Goal: Task Accomplishment & Management: Complete application form

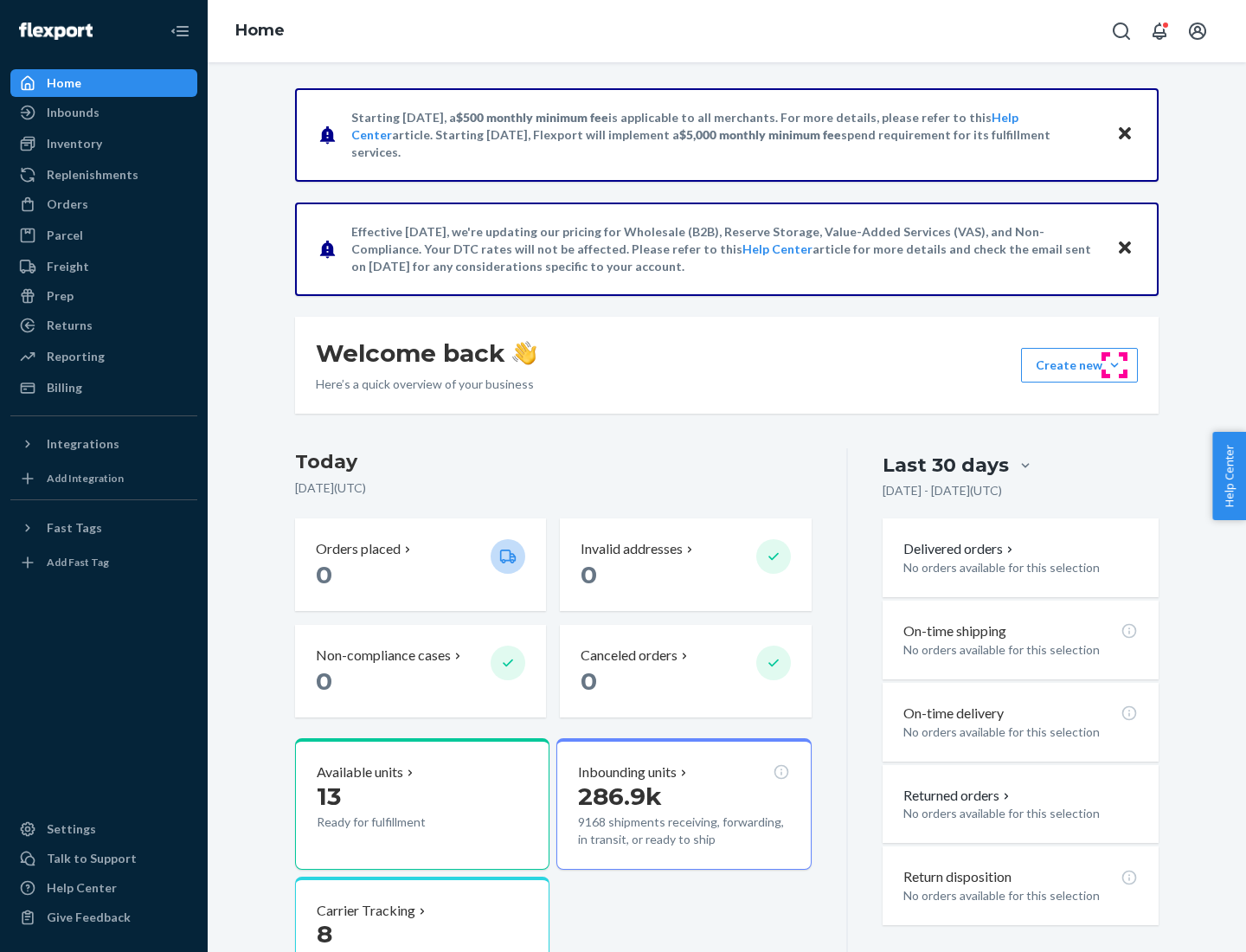
click at [1115, 365] on button "Create new Create new inbound Create new order Create new product" at bounding box center [1080, 365] width 117 height 35
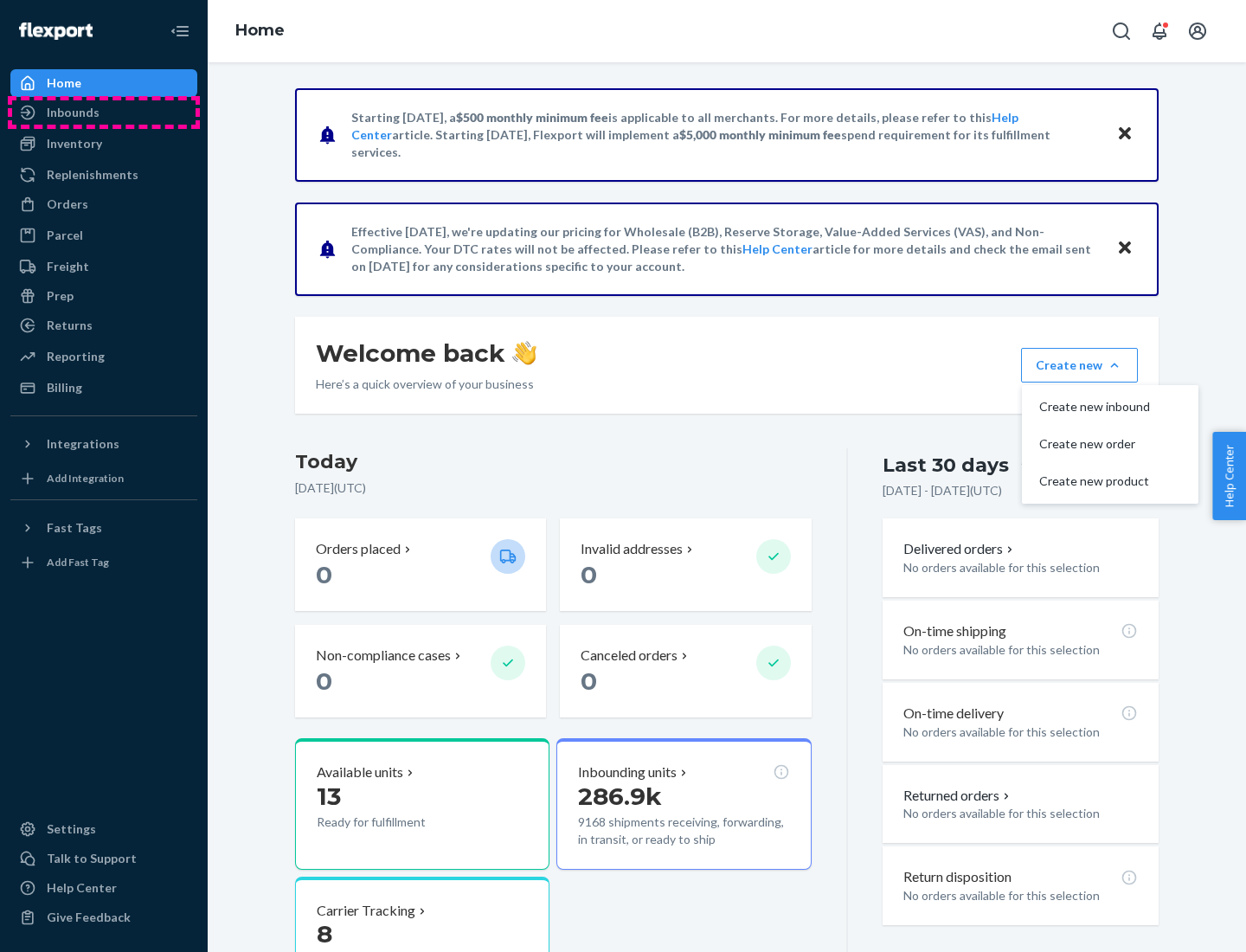
click at [104, 112] on div "Inbounds" at bounding box center [104, 112] width 183 height 24
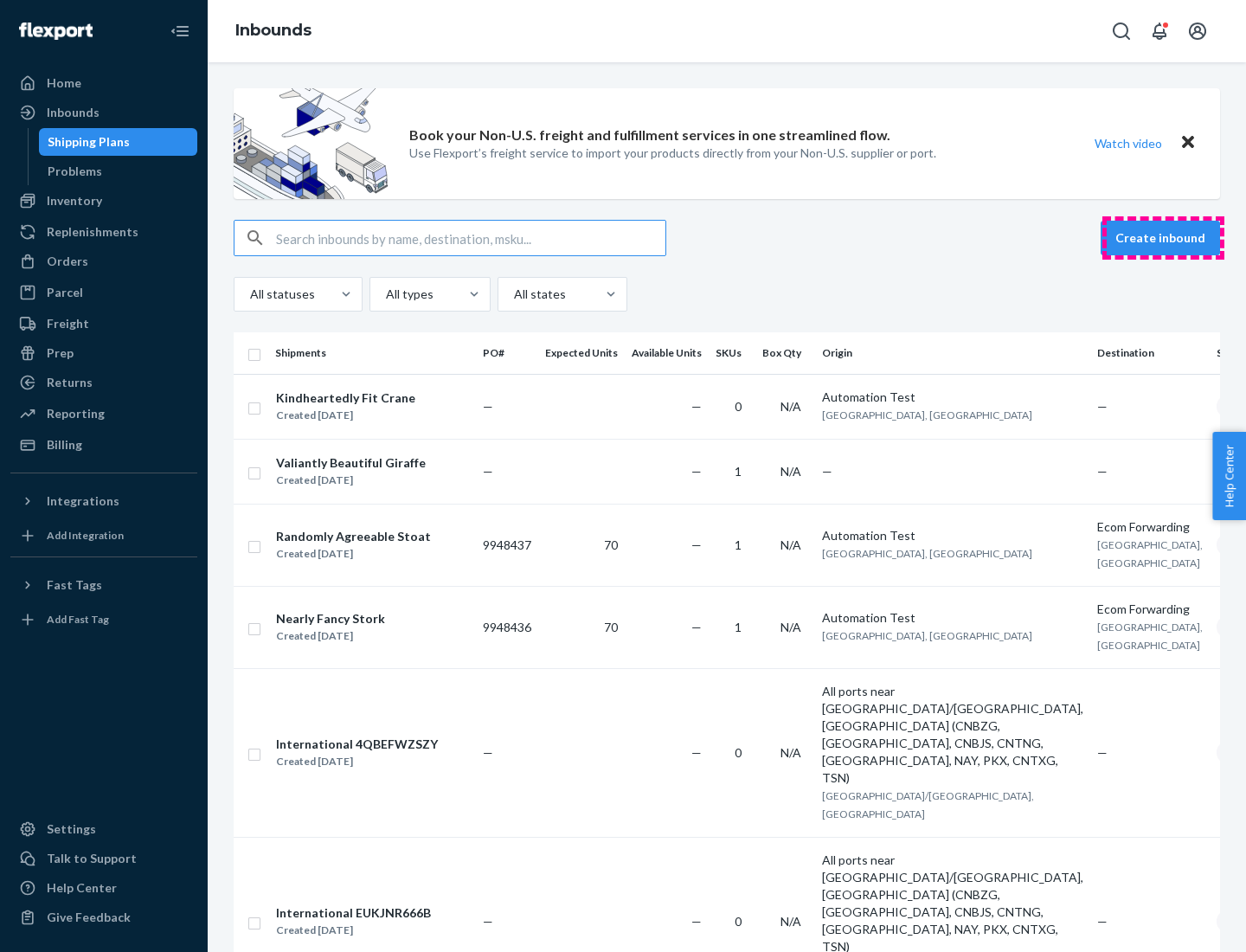
click at [1163, 238] on button "Create inbound" at bounding box center [1160, 237] width 120 height 35
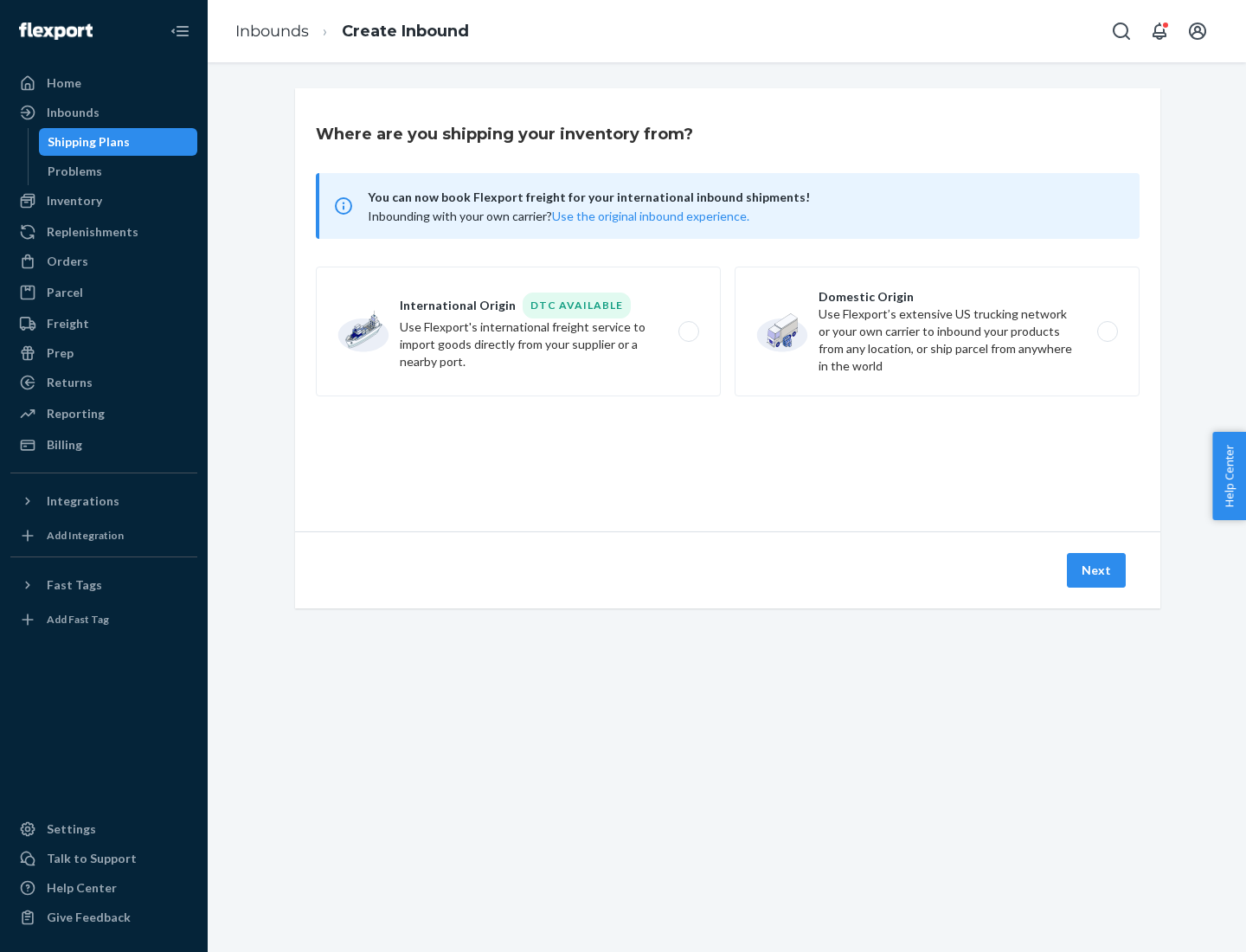
click at [937, 331] on label "Domestic Origin Use Flexport’s extensive US trucking network or your own carrie…" at bounding box center [937, 331] width 405 height 130
click at [1107, 331] on input "Domestic Origin Use Flexport’s extensive US trucking network or your own carrie…" at bounding box center [1112, 331] width 12 height 12
radio input "true"
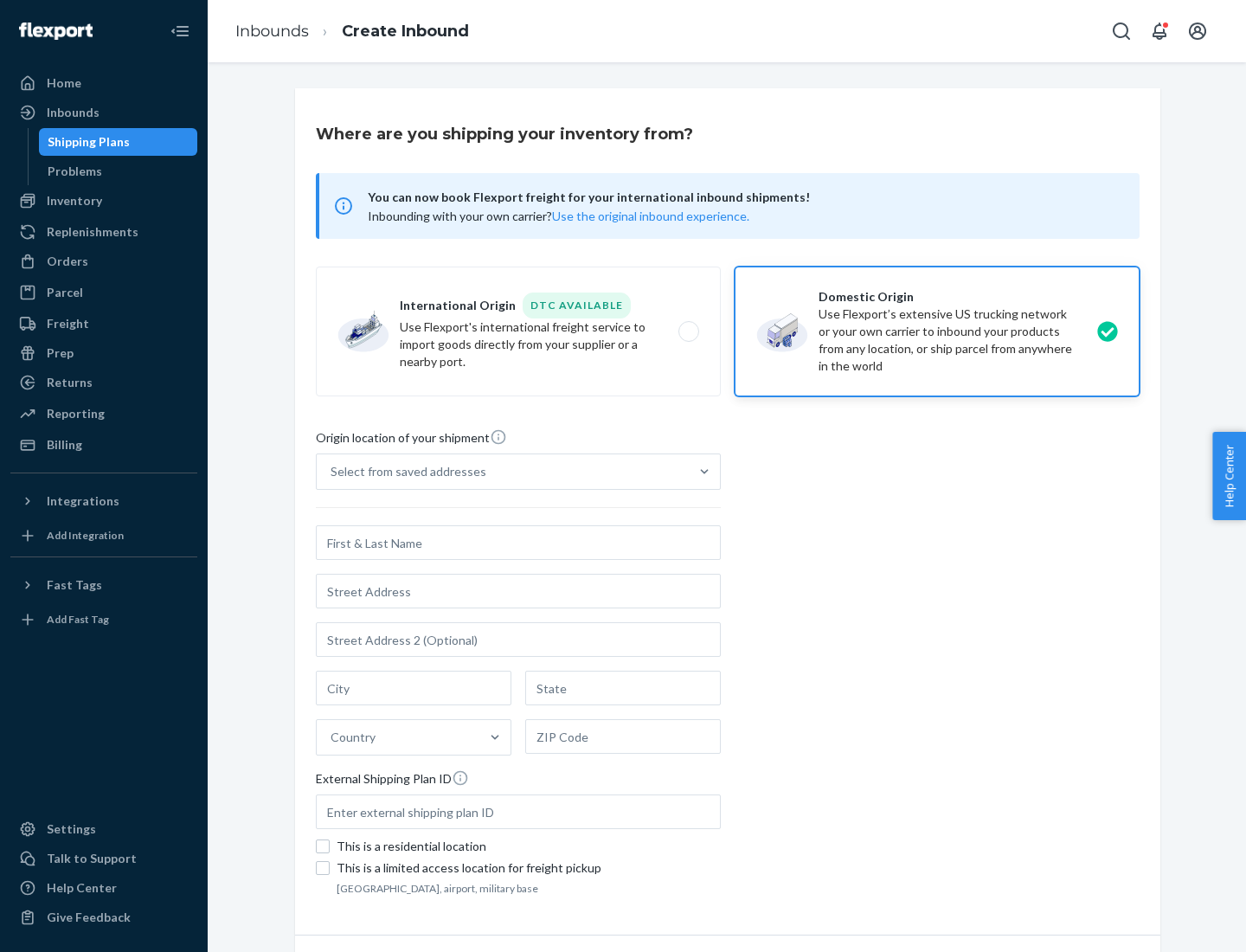
click at [503, 472] on div "Select from saved addresses" at bounding box center [503, 471] width 372 height 35
click at [332, 472] on input "Select from saved addresses" at bounding box center [331, 472] width 2 height 18
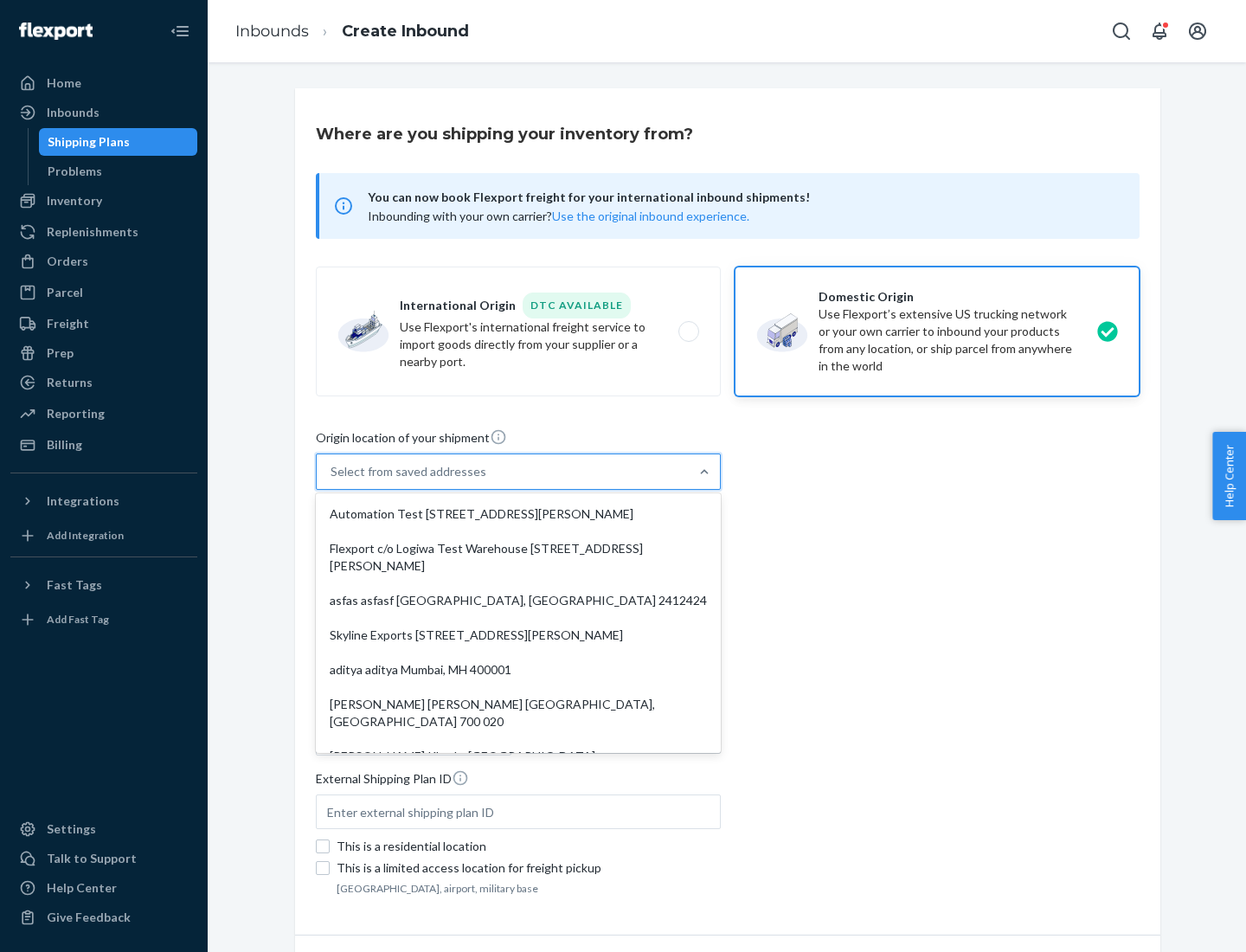
scroll to position [7, 0]
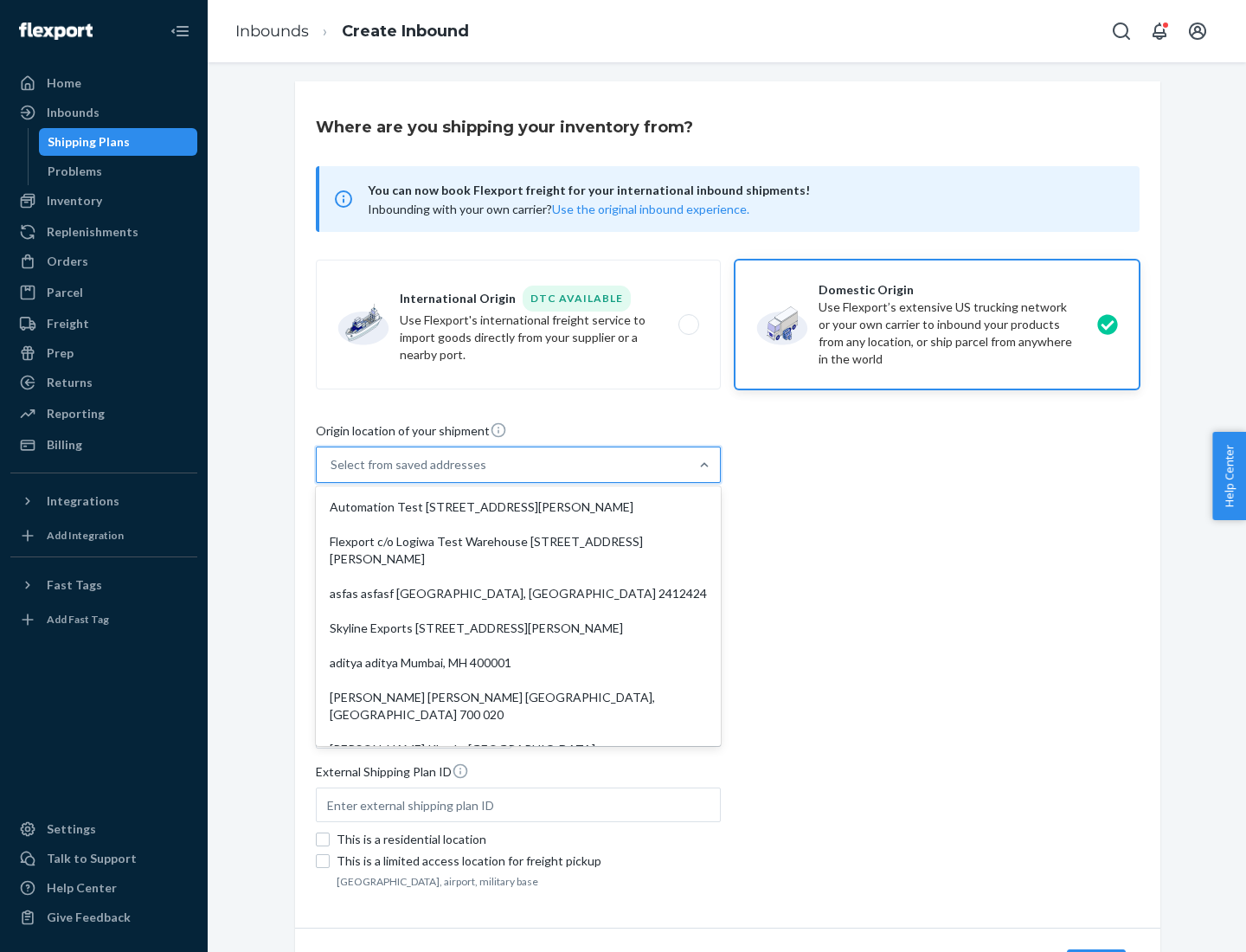
click at [518, 507] on div "Automation Test [STREET_ADDRESS][PERSON_NAME]" at bounding box center [519, 507] width 399 height 35
click at [332, 474] on input "option Automation Test [STREET_ADDRESS][PERSON_NAME]. 9 results available. Use …" at bounding box center [331, 465] width 2 height 18
type input "Automation Test"
type input "9th Floor"
type input "[GEOGRAPHIC_DATA]"
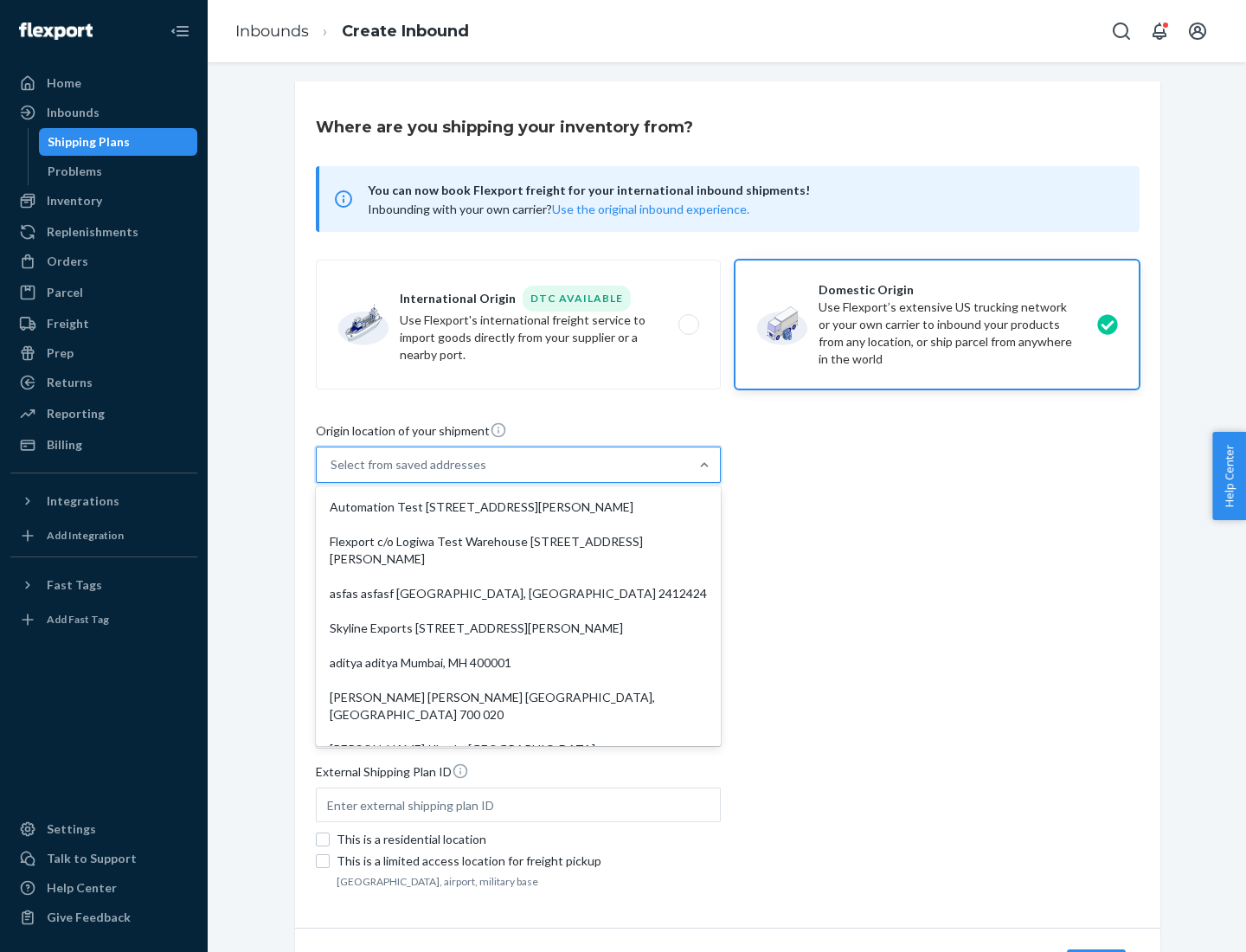
type input "CA"
type input "94104"
type input "[STREET_ADDRESS][PERSON_NAME]"
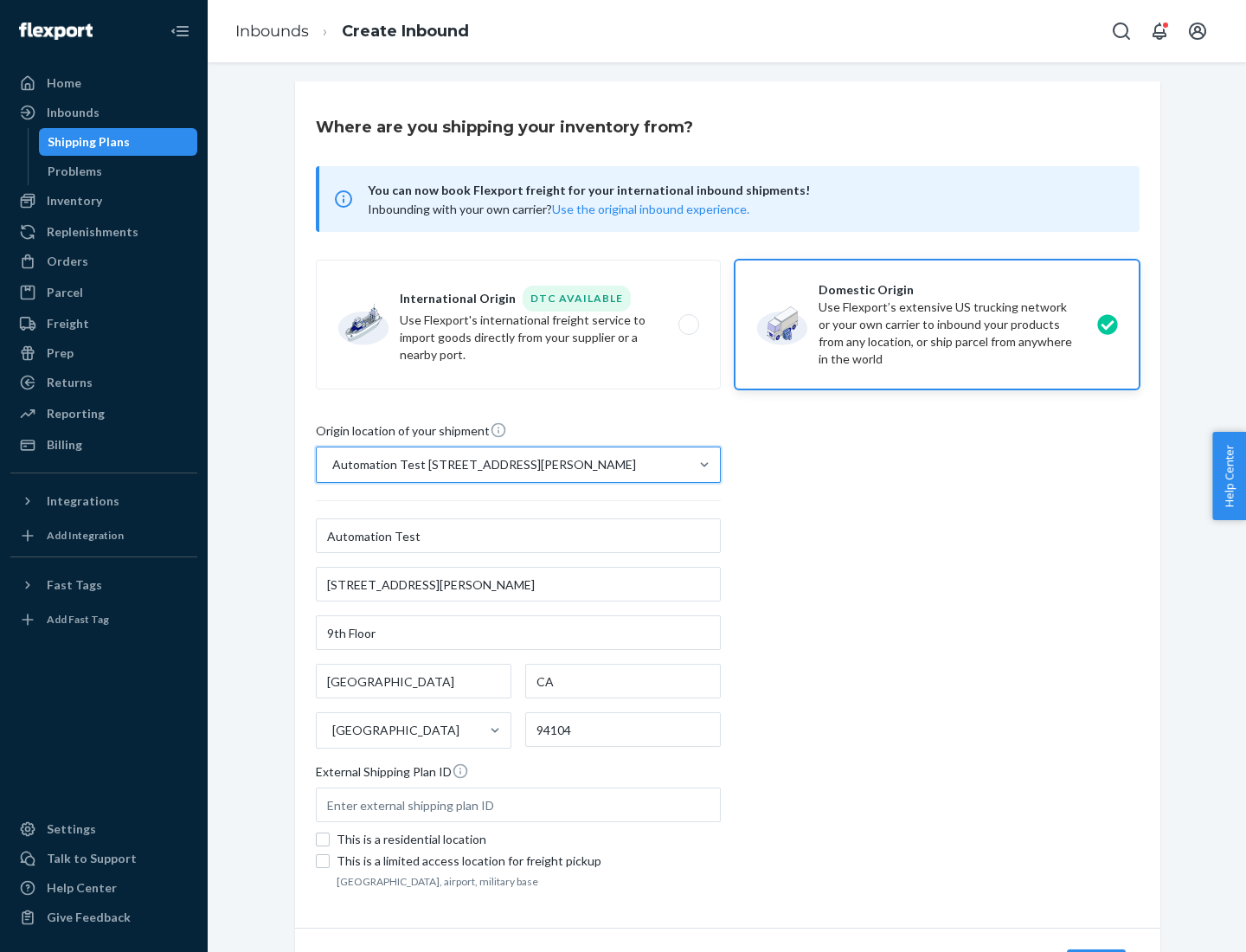
scroll to position [101, 0]
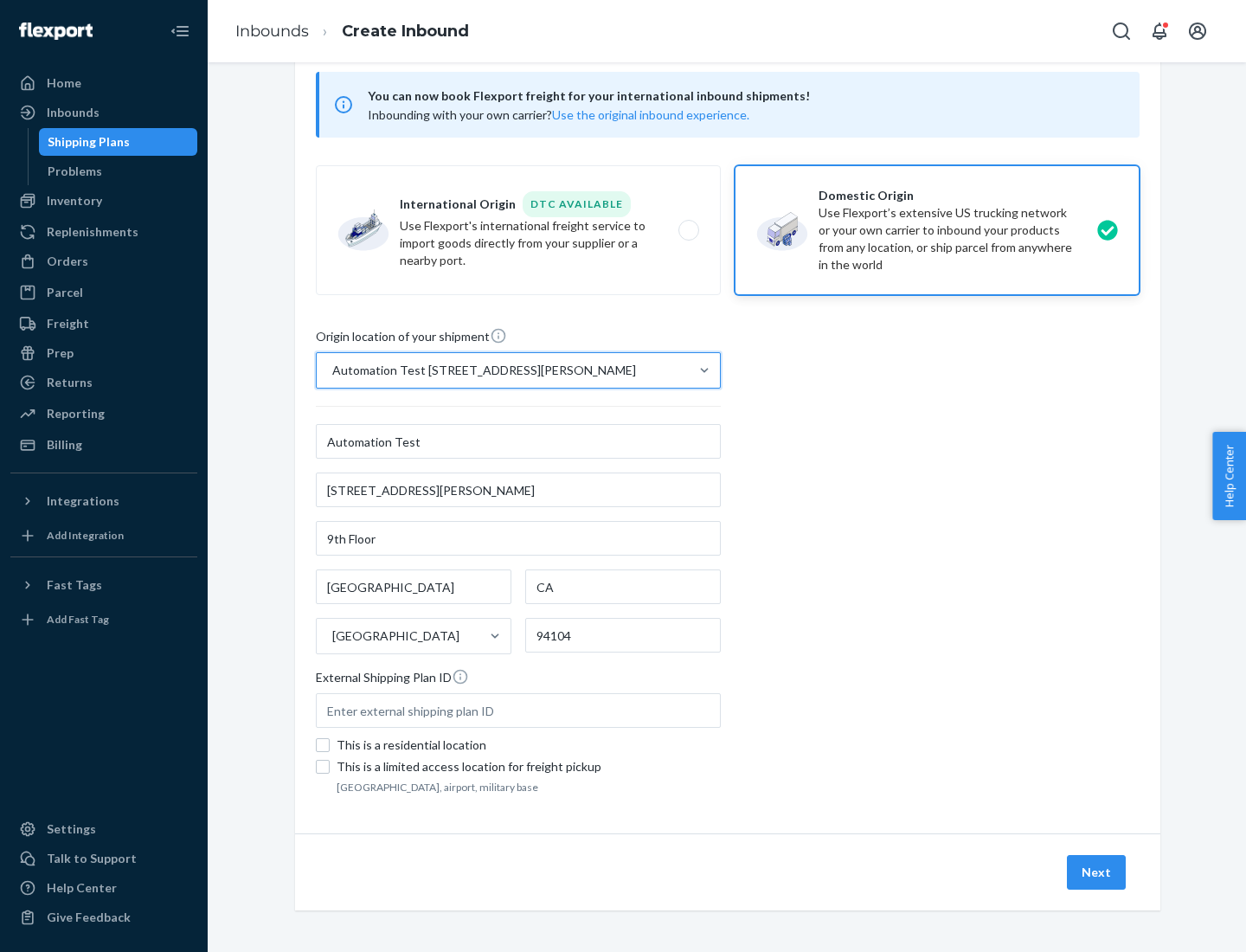
click at [1097, 872] on button "Next" at bounding box center [1096, 872] width 58 height 35
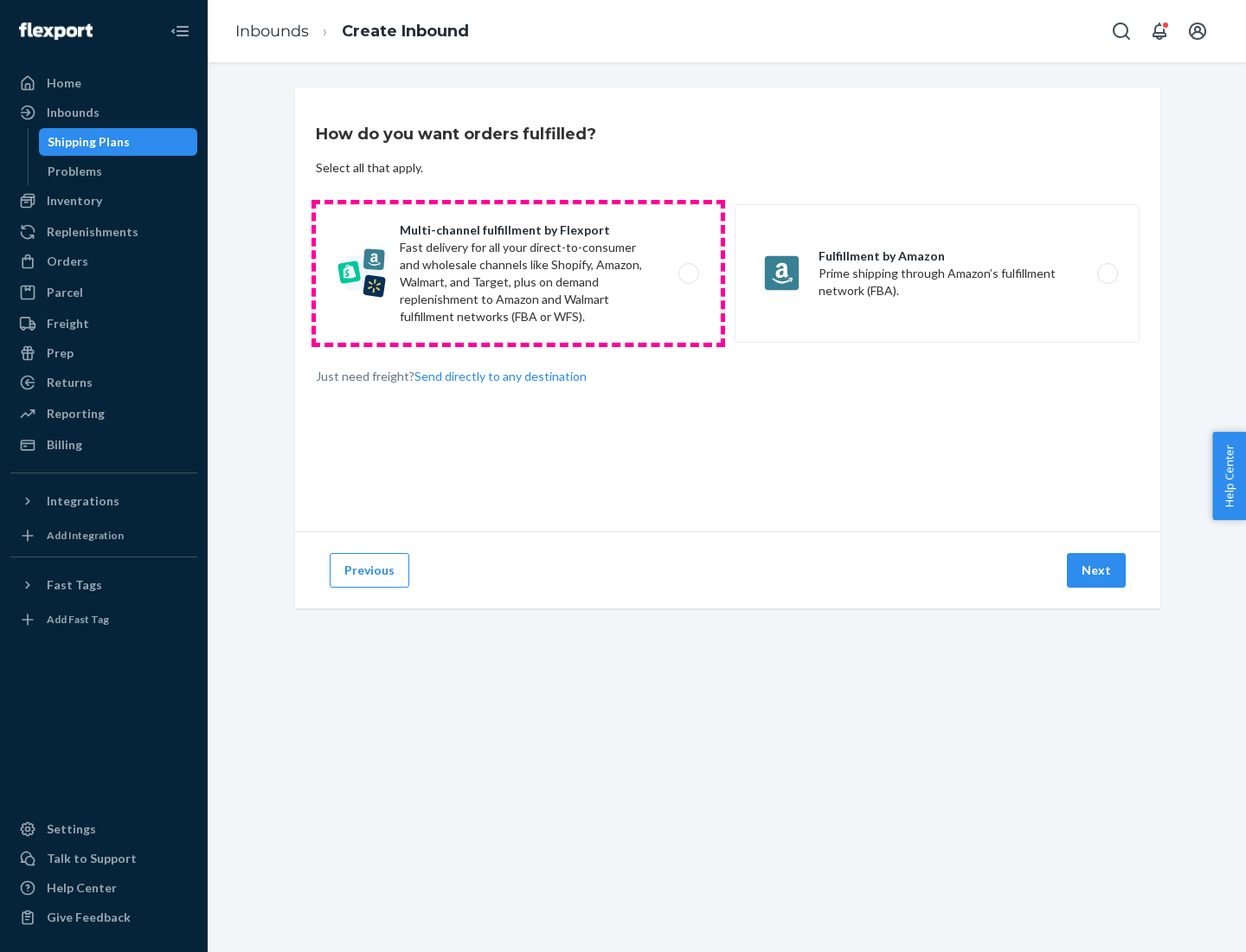
click at [518, 274] on label "Multi-channel fulfillment by Flexport Fast delivery for all your direct-to-cons…" at bounding box center [518, 274] width 405 height 138
click at [688, 274] on input "Multi-channel fulfillment by Flexport Fast delivery for all your direct-to-cons…" at bounding box center [693, 274] width 12 height 12
radio input "true"
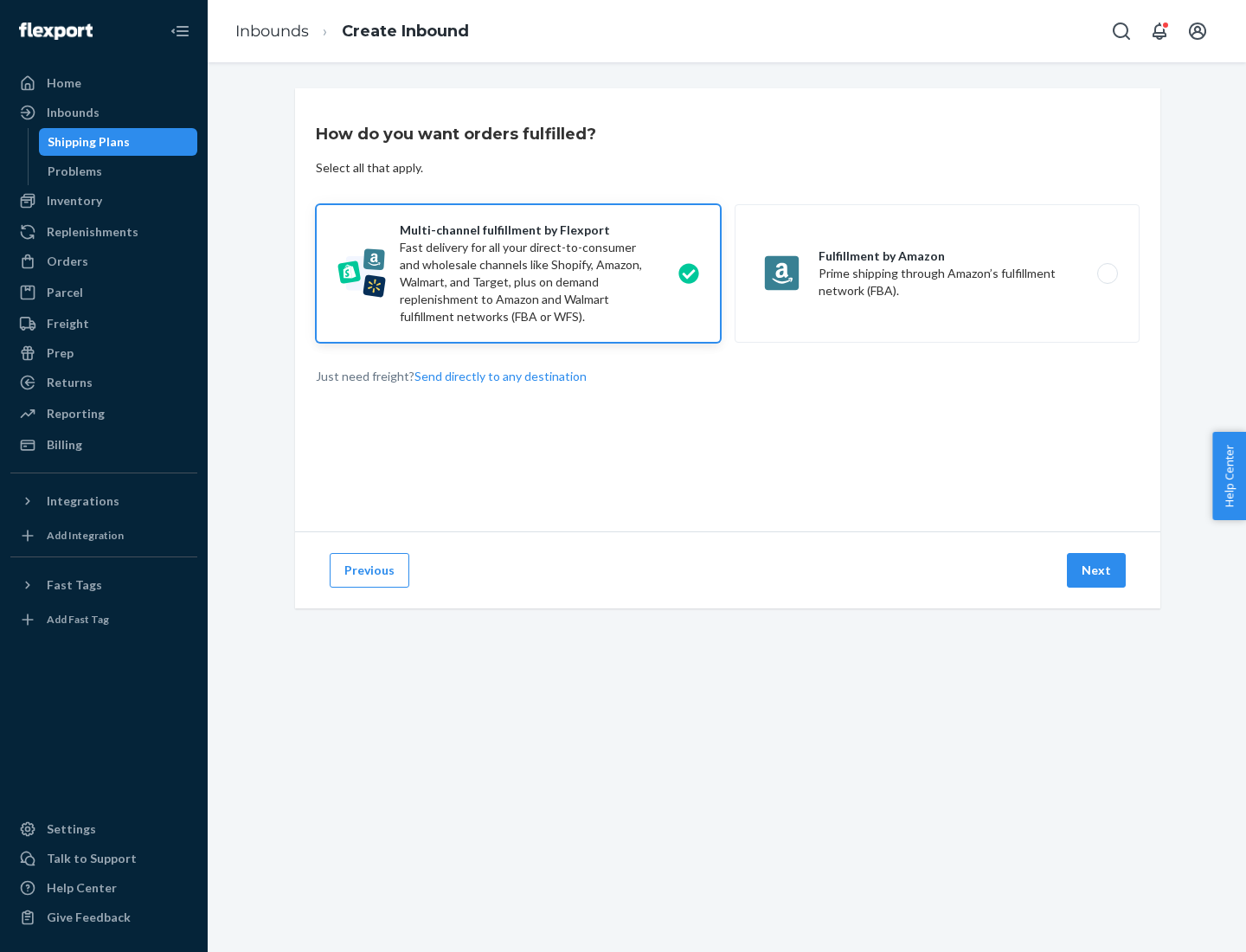
click at [1097, 570] on button "Next" at bounding box center [1096, 569] width 58 height 35
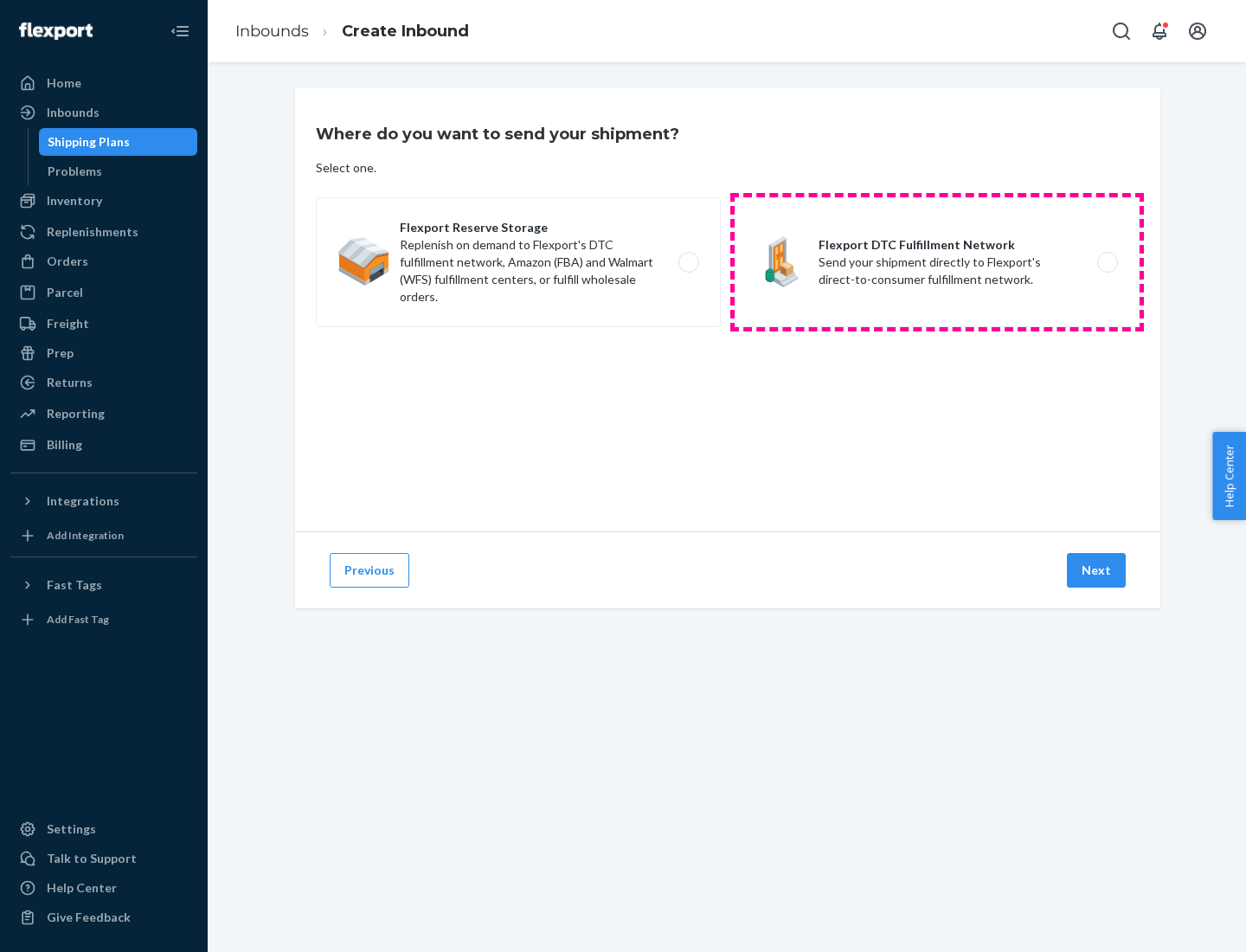
click at [937, 262] on label "Flexport DTC Fulfillment Network Send your shipment directly to Flexport's dire…" at bounding box center [937, 262] width 405 height 130
click at [1107, 262] on input "Flexport DTC Fulfillment Network Send your shipment directly to Flexport's dire…" at bounding box center [1112, 262] width 12 height 12
radio input "true"
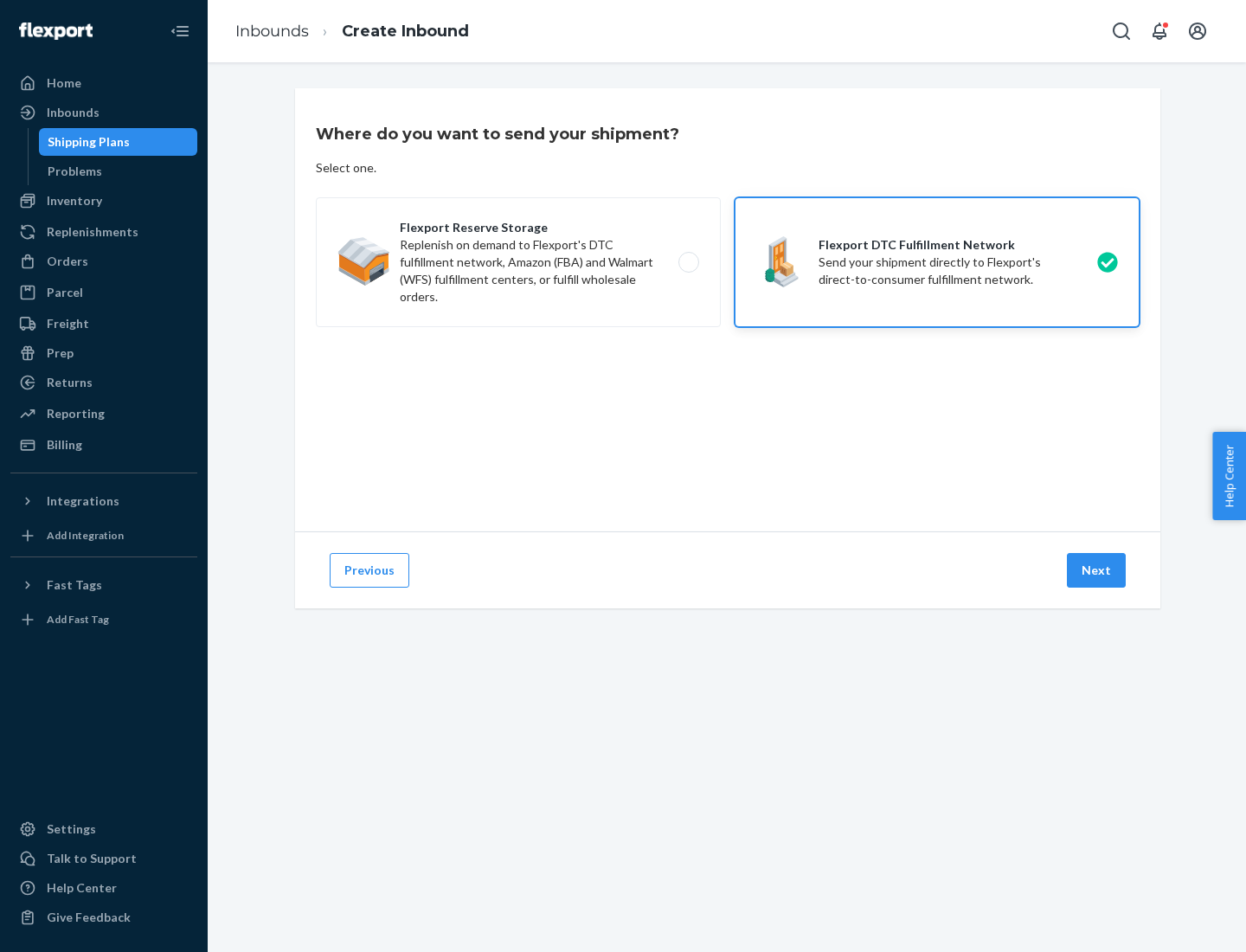
click at [1097, 570] on button "Next" at bounding box center [1096, 569] width 58 height 35
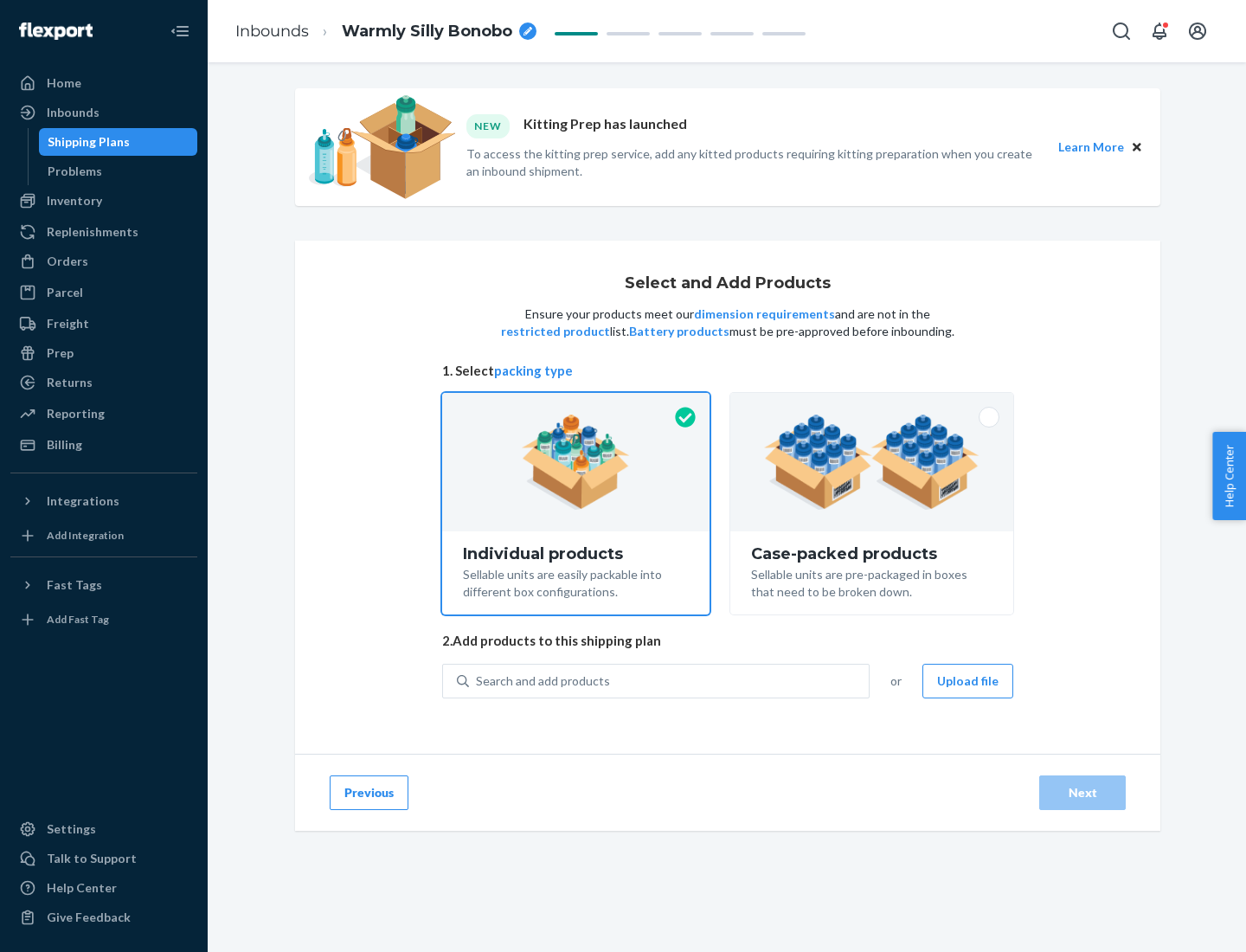
click at [872, 462] on img at bounding box center [871, 461] width 215 height 95
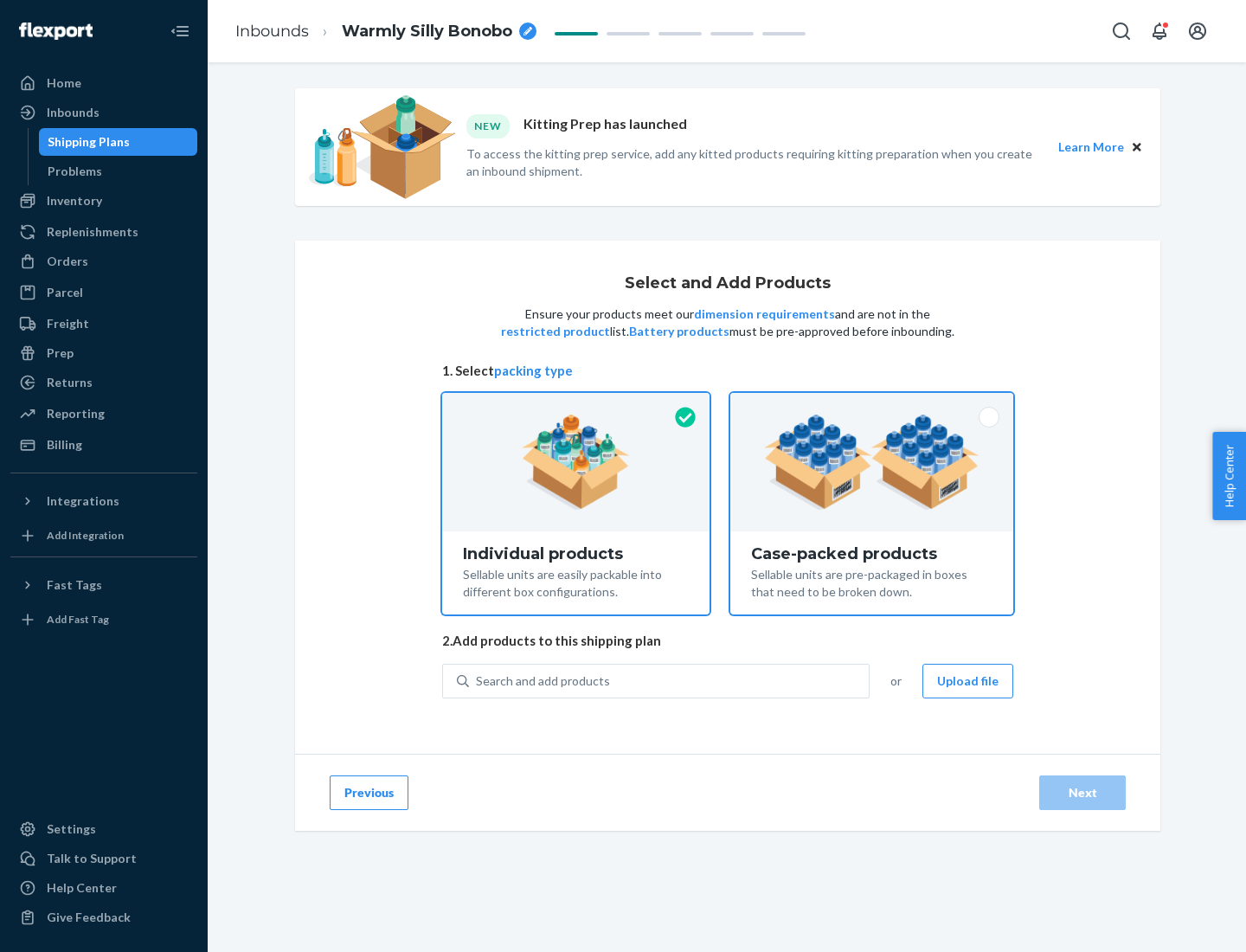
click at [872, 404] on input "Case-packed products Sellable units are pre-packaged in boxes that need to be b…" at bounding box center [871, 399] width 12 height 12
radio input "true"
radio input "false"
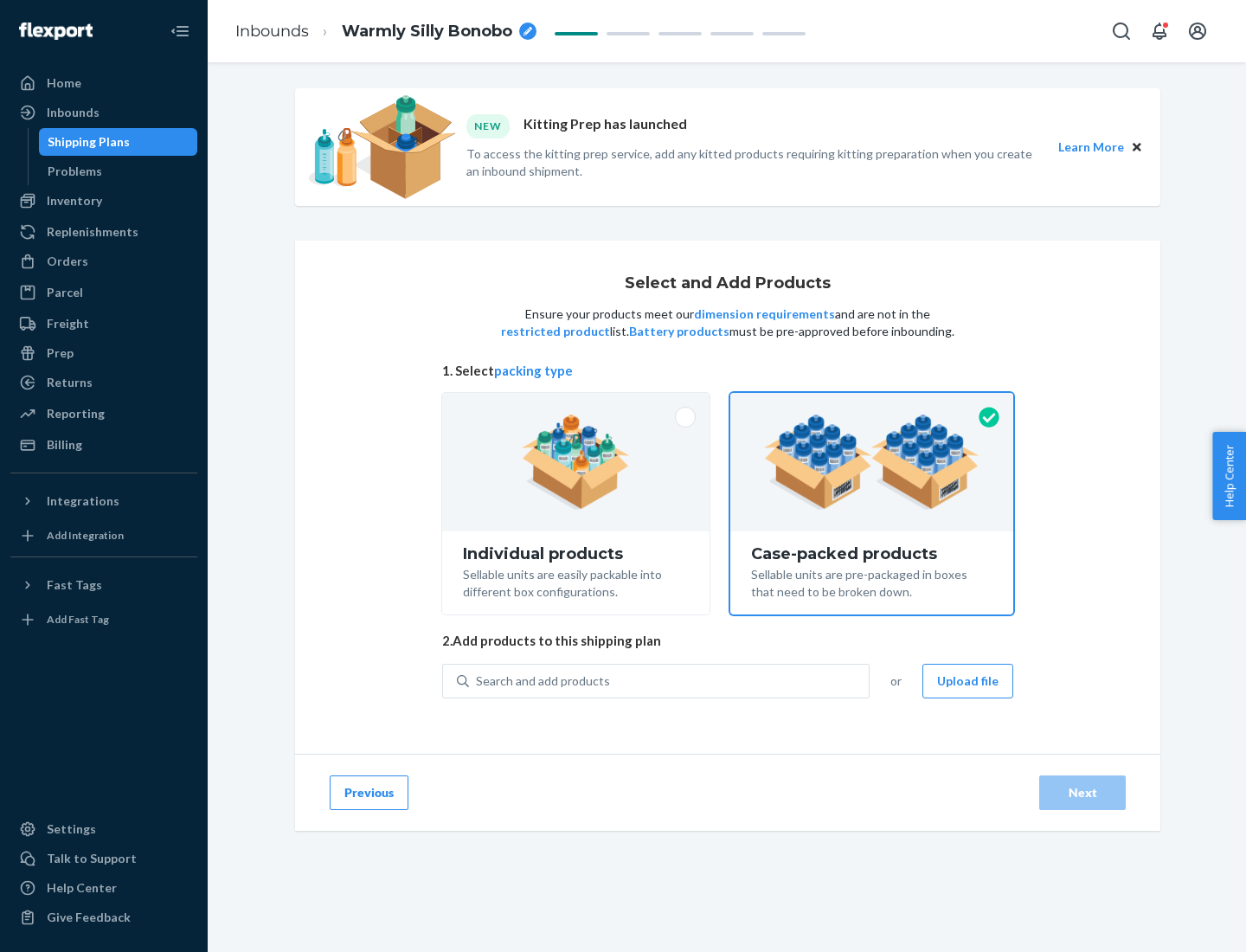
click at [669, 680] on div "Search and add products" at bounding box center [669, 681] width 399 height 31
click at [477, 680] on input "Search and add products" at bounding box center [476, 681] width 2 height 18
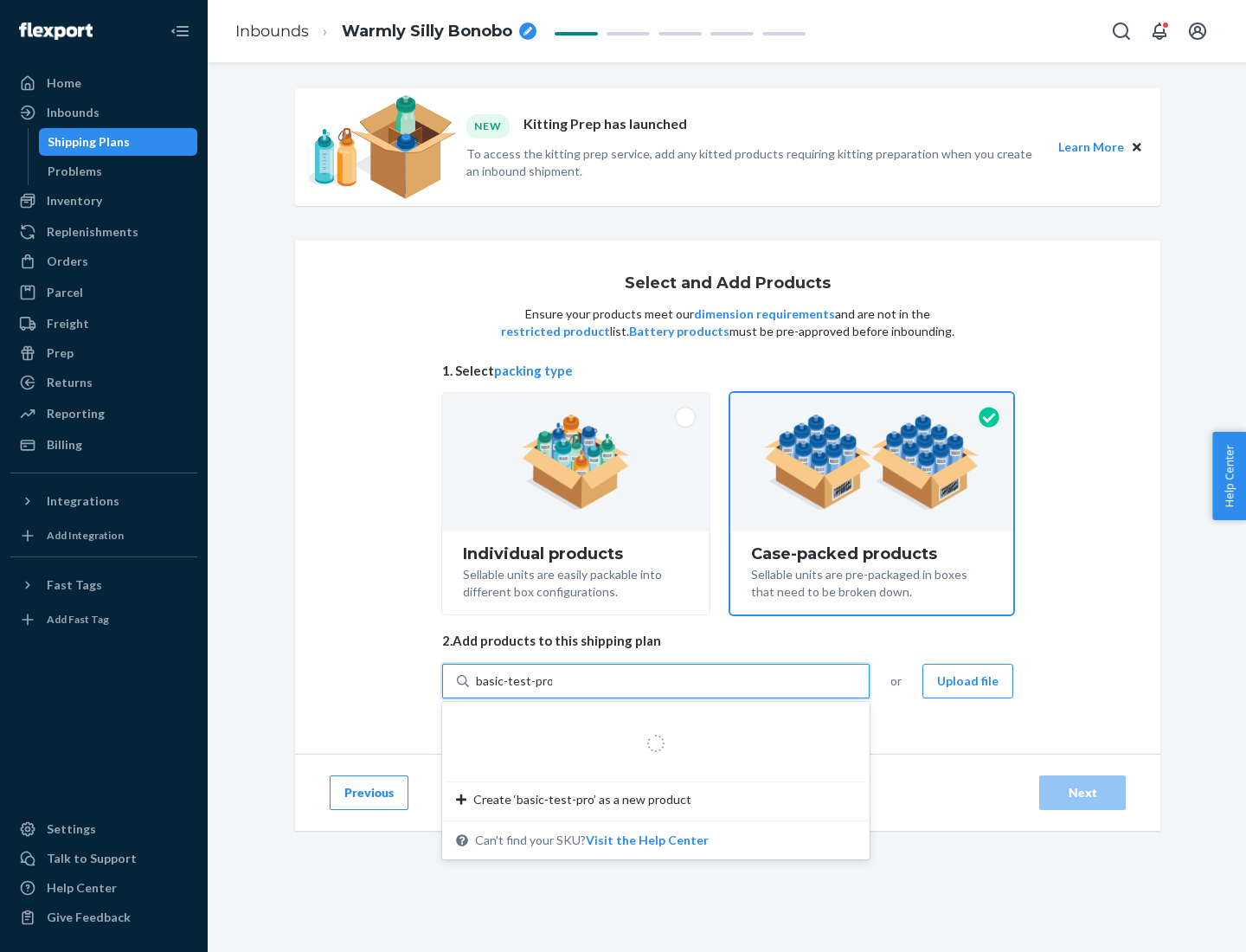
type input "basic-test-product-1"
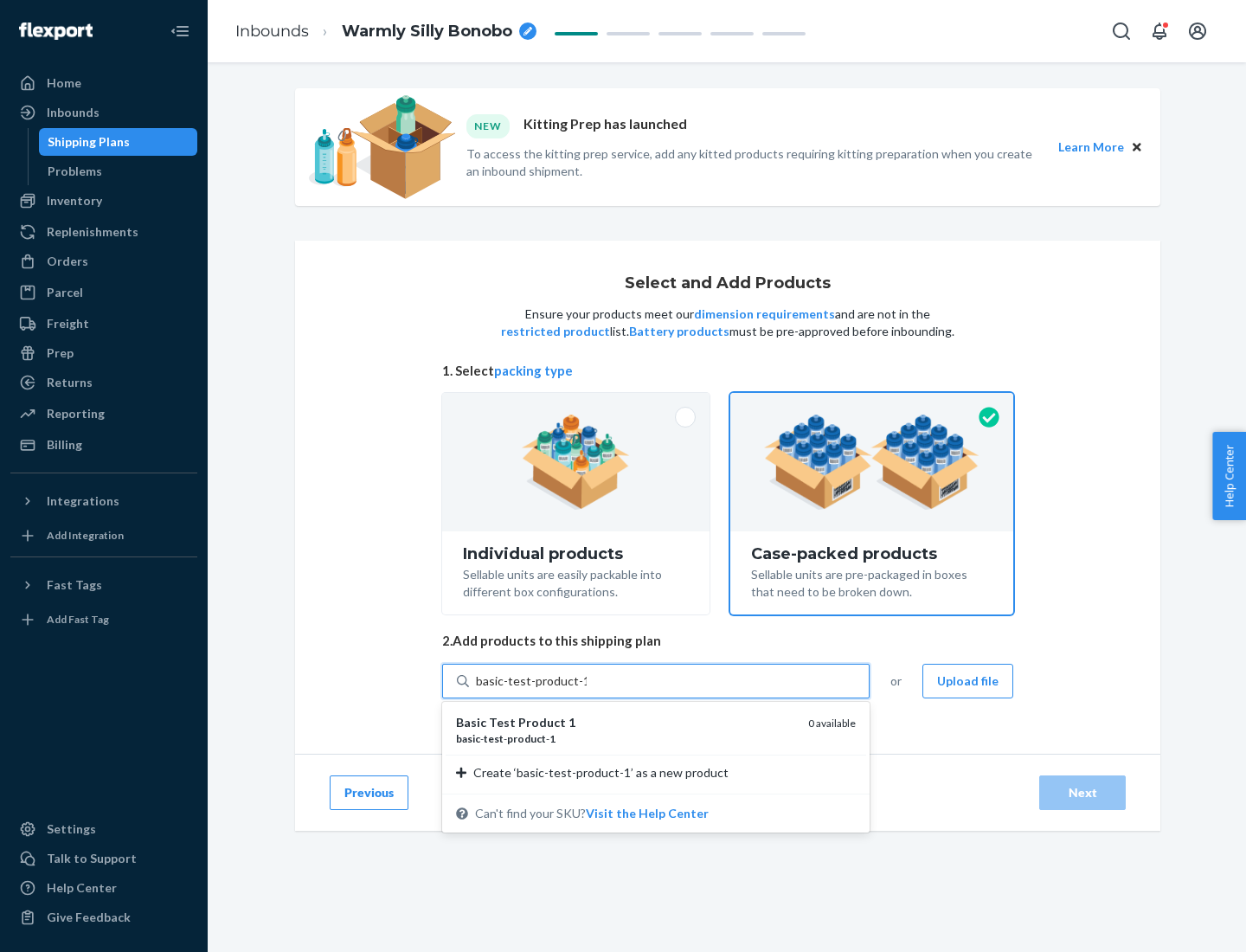
click at [626, 739] on div "basic - test - product - 1" at bounding box center [625, 739] width 338 height 15
click at [587, 690] on input "basic-test-product-1" at bounding box center [530, 681] width 111 height 18
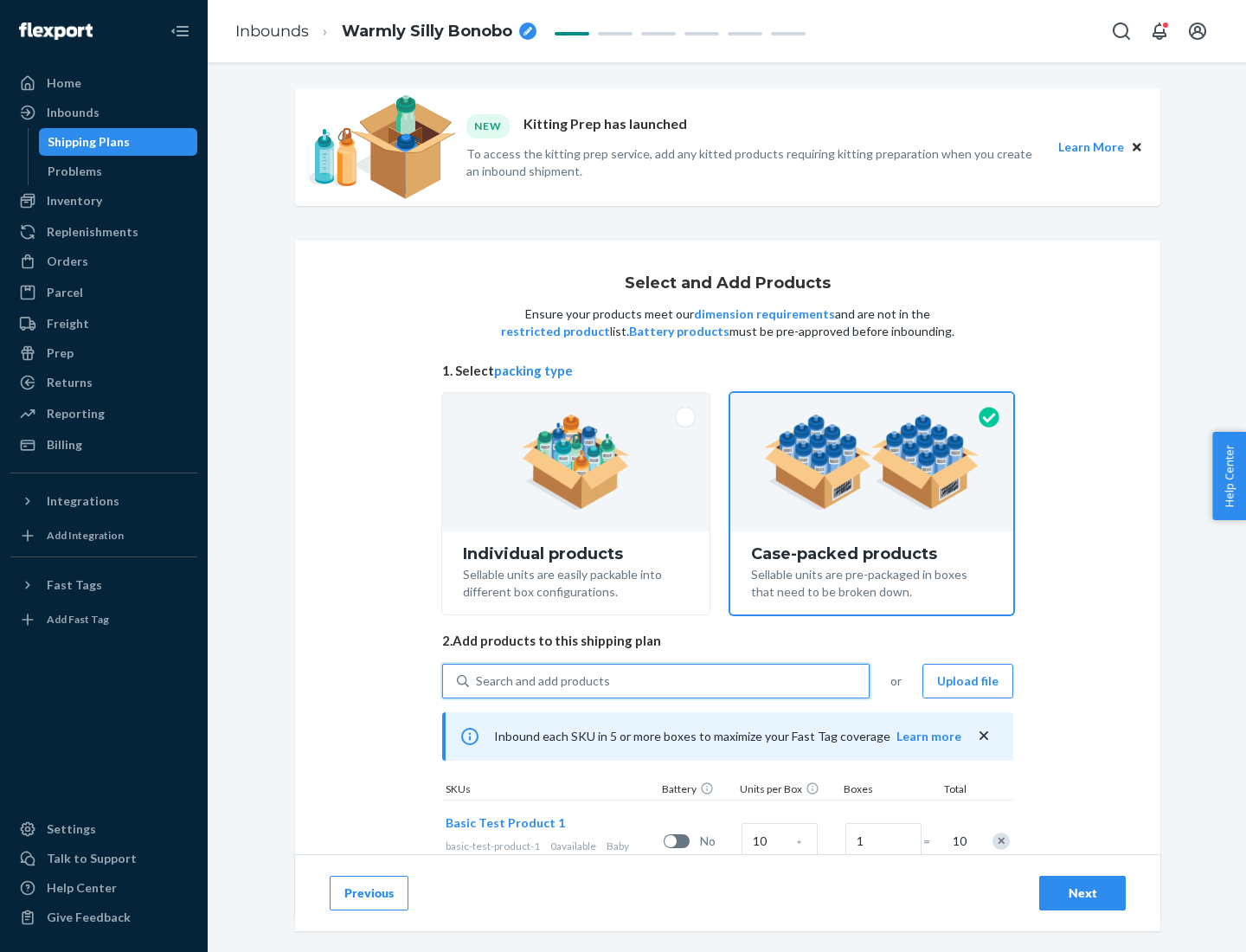
scroll to position [62, 0]
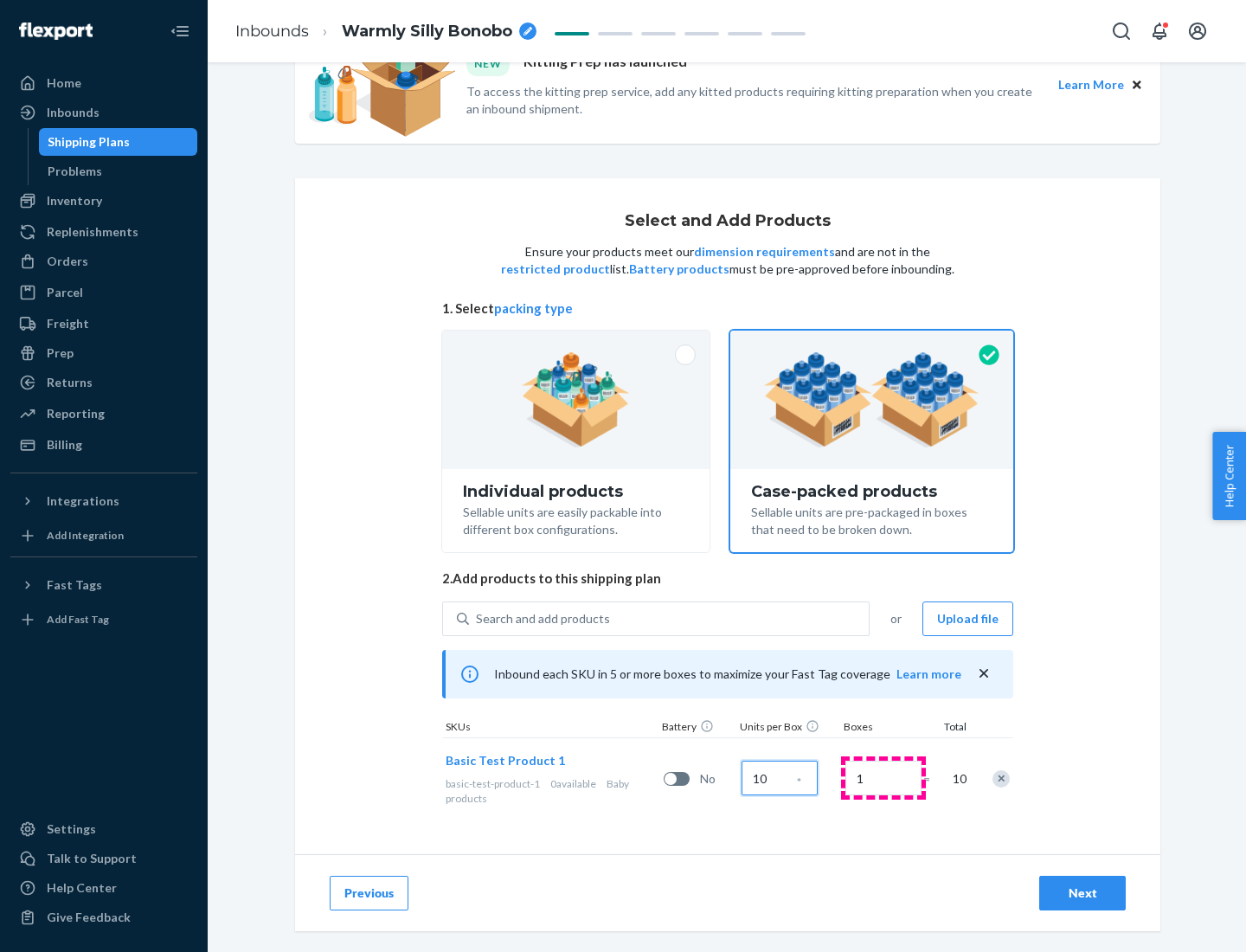
type input "10"
type input "7"
click at [1083, 894] on div "Next" at bounding box center [1082, 894] width 57 height 18
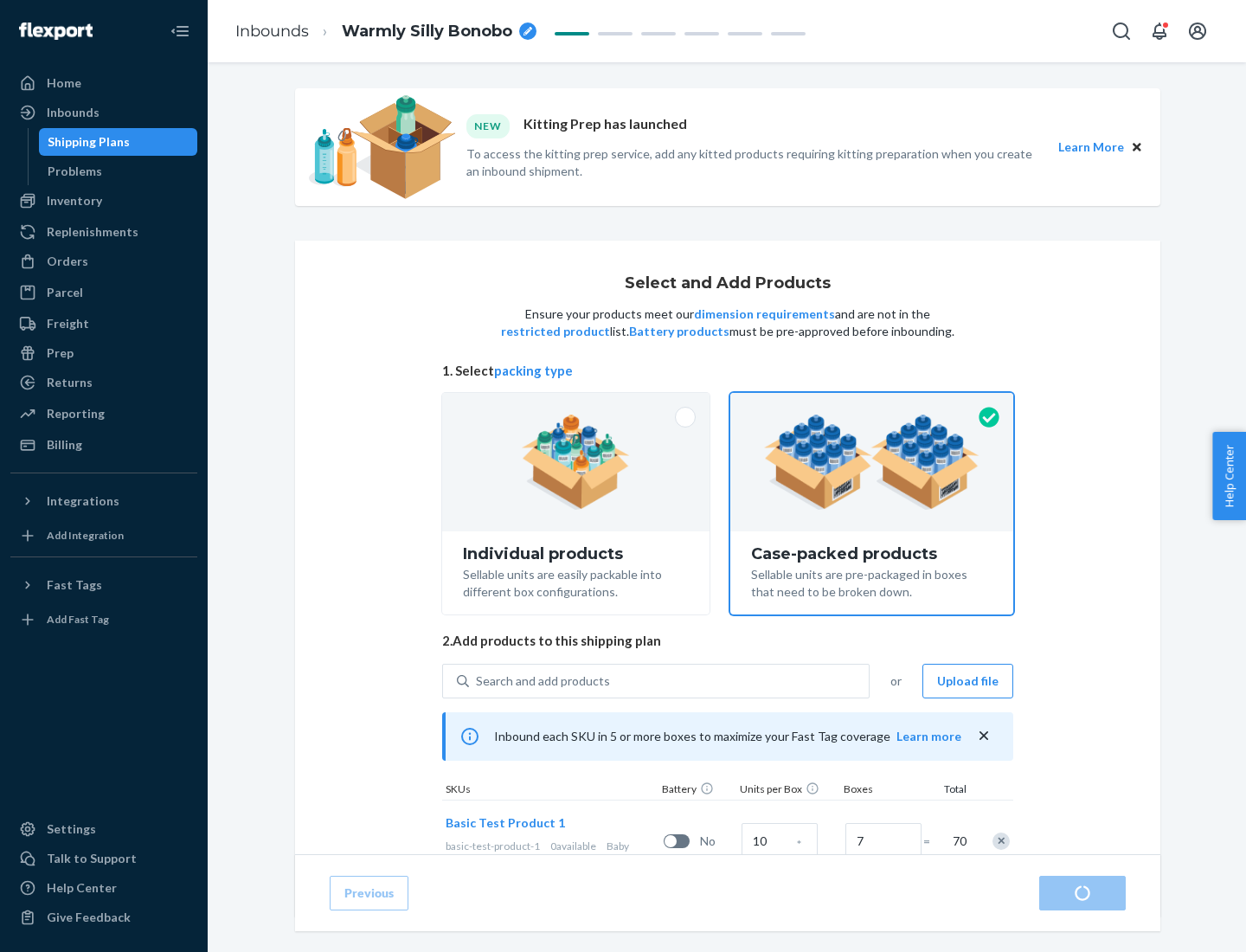
radio input "true"
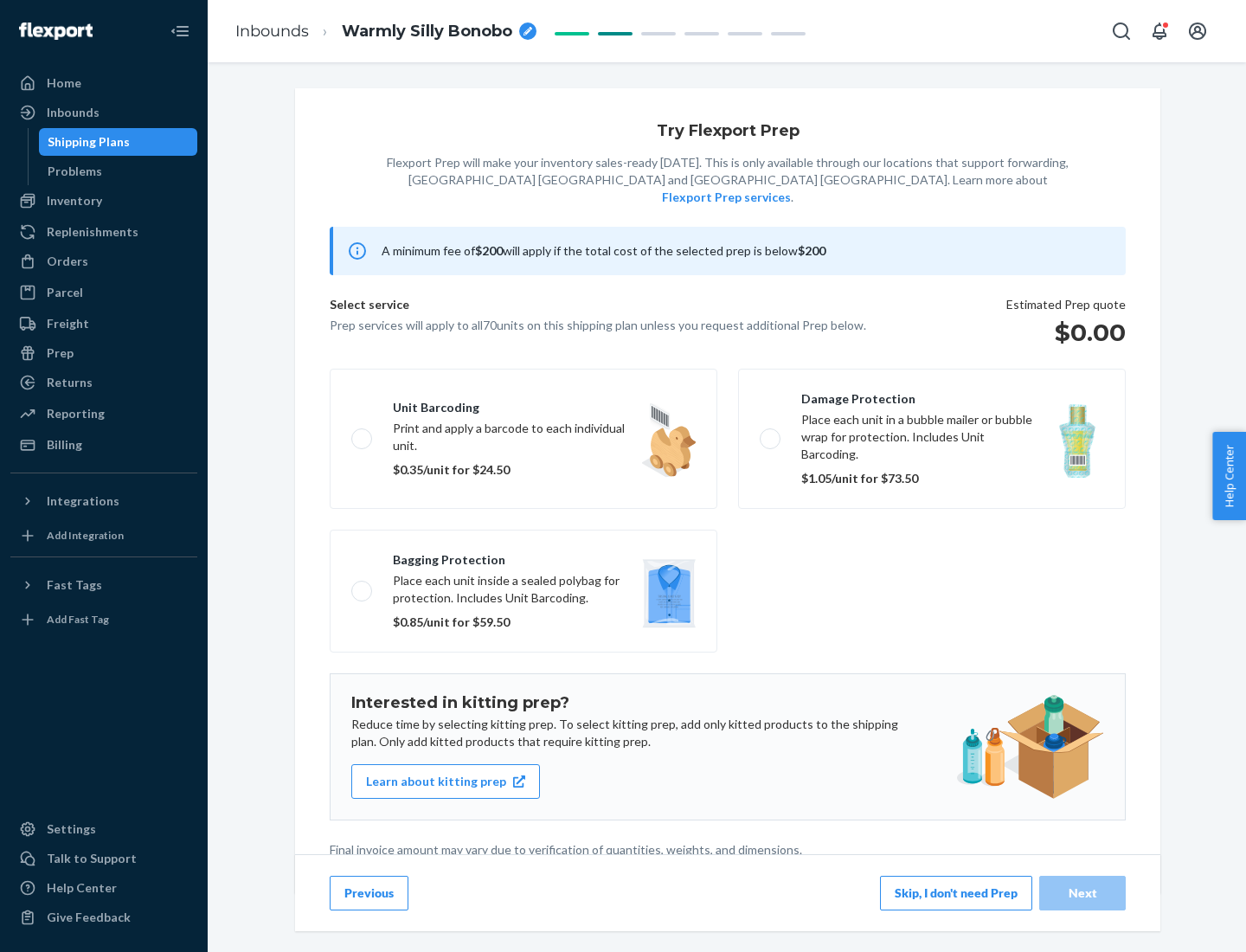
scroll to position [4, 0]
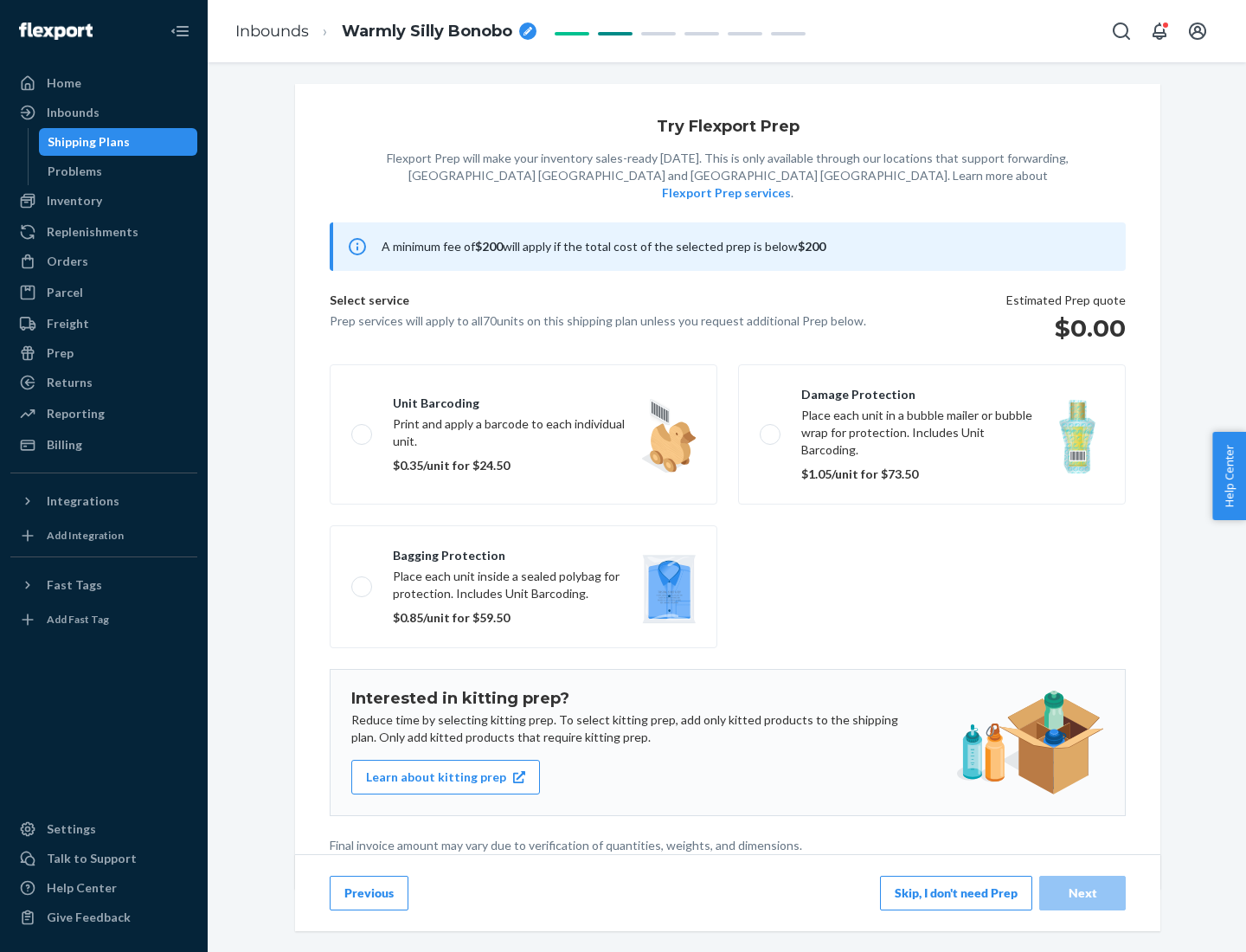
click at [956, 893] on button "Skip, I don't need Prep" at bounding box center [956, 893] width 152 height 35
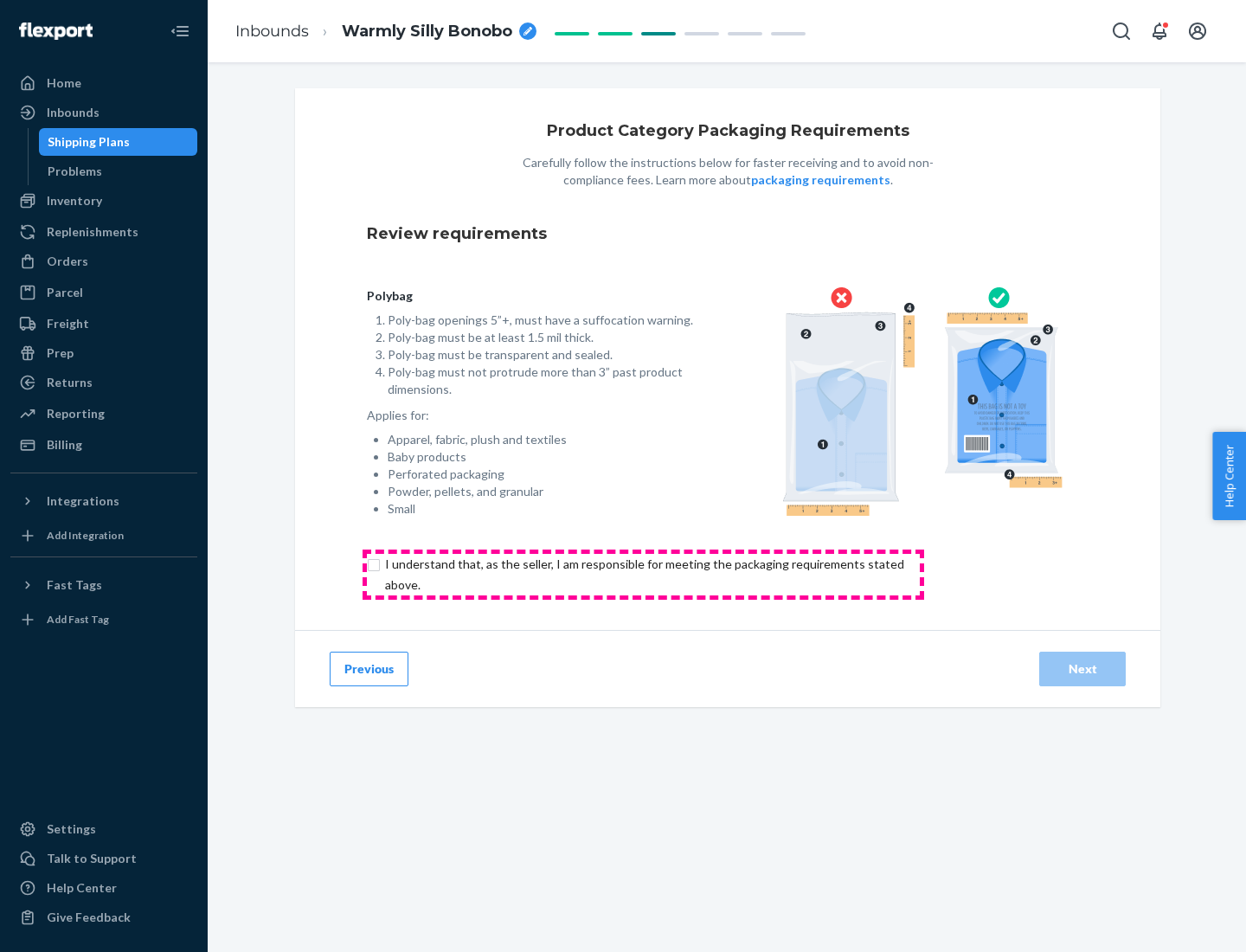
click at [643, 574] on input "checkbox" at bounding box center [654, 574] width 576 height 42
checkbox input "true"
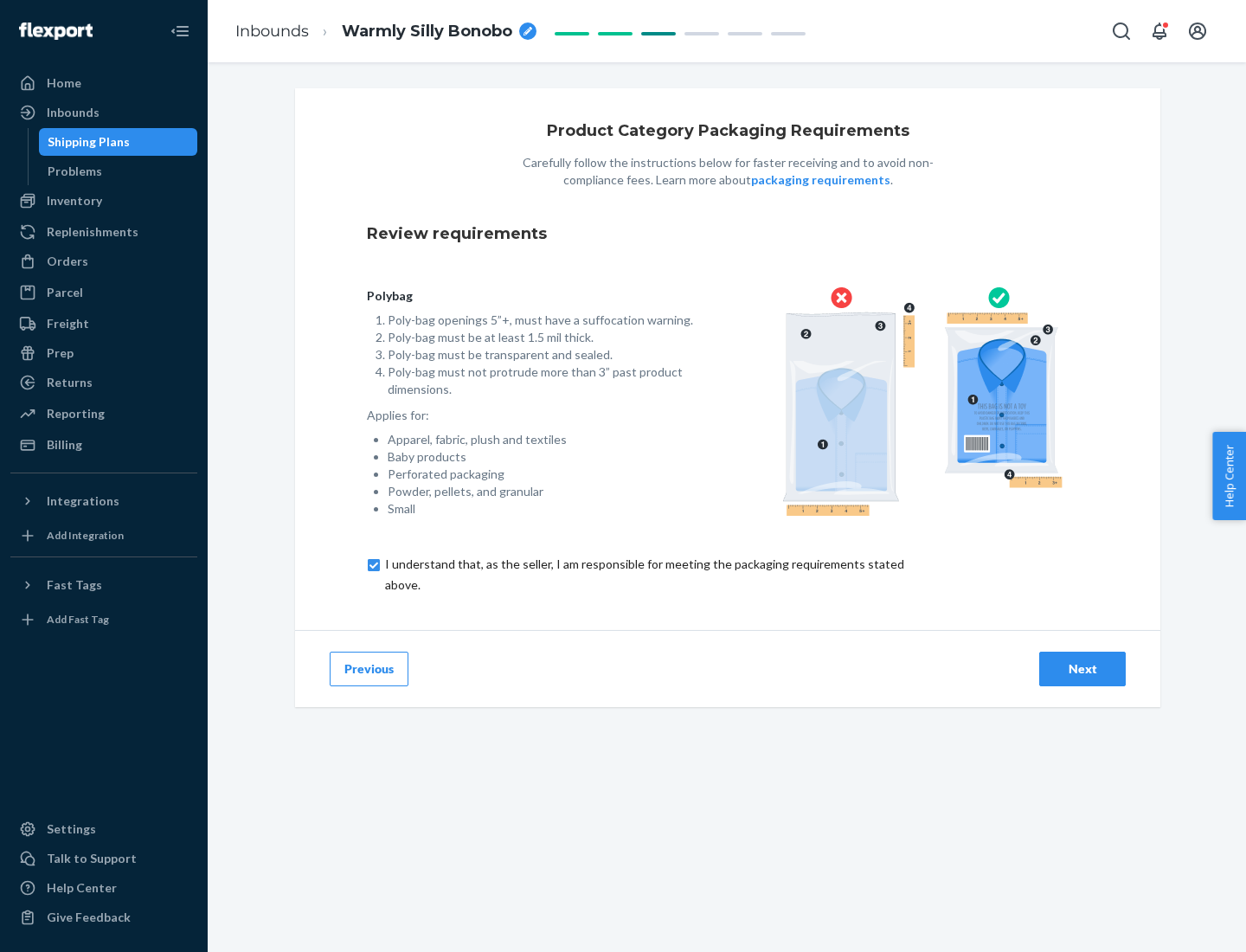
click at [1083, 668] on div "Next" at bounding box center [1082, 669] width 57 height 18
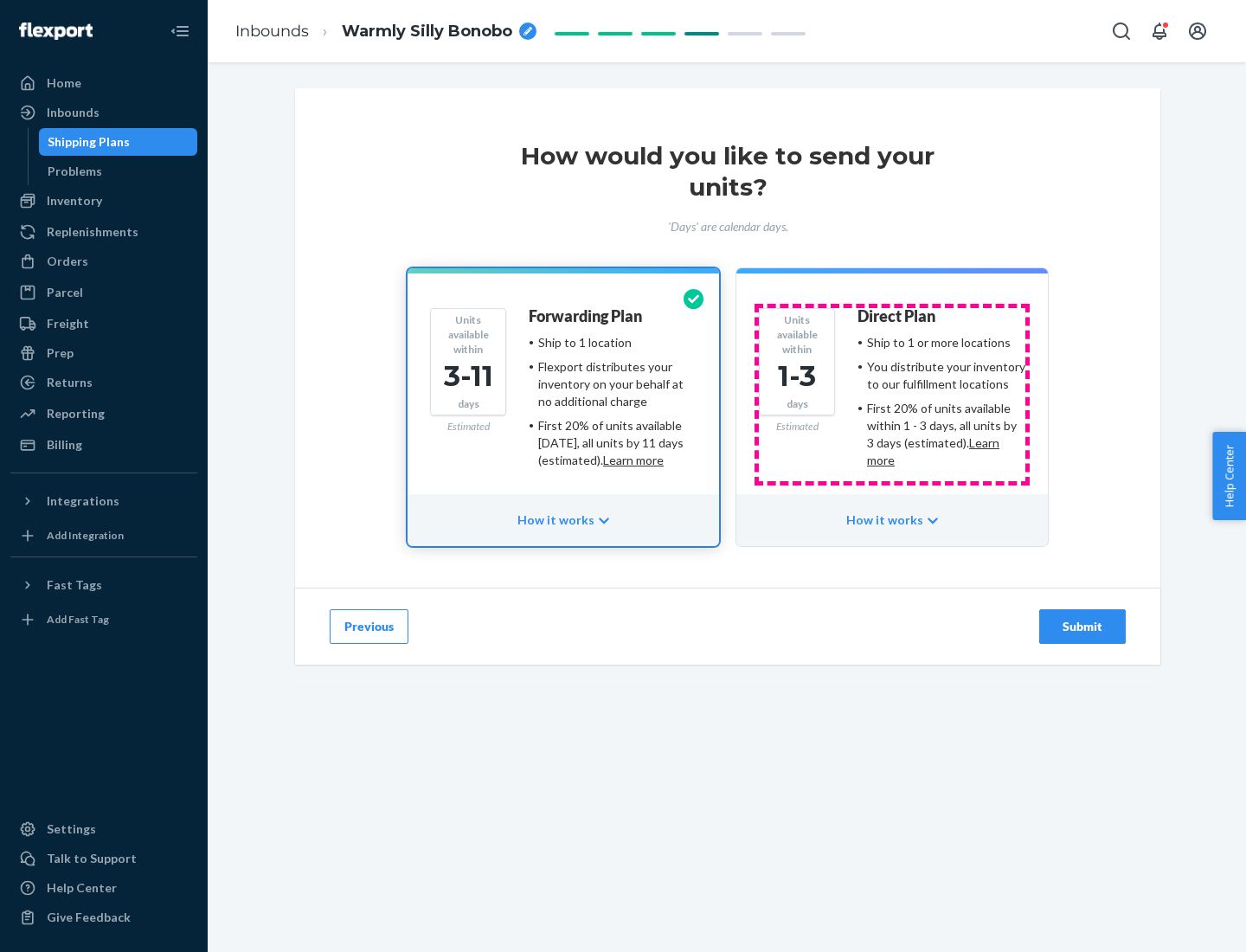
click at [893, 395] on ul "Ship to 1 or more locations You distribute your inventory to our fulfillment lo…" at bounding box center [941, 401] width 168 height 135
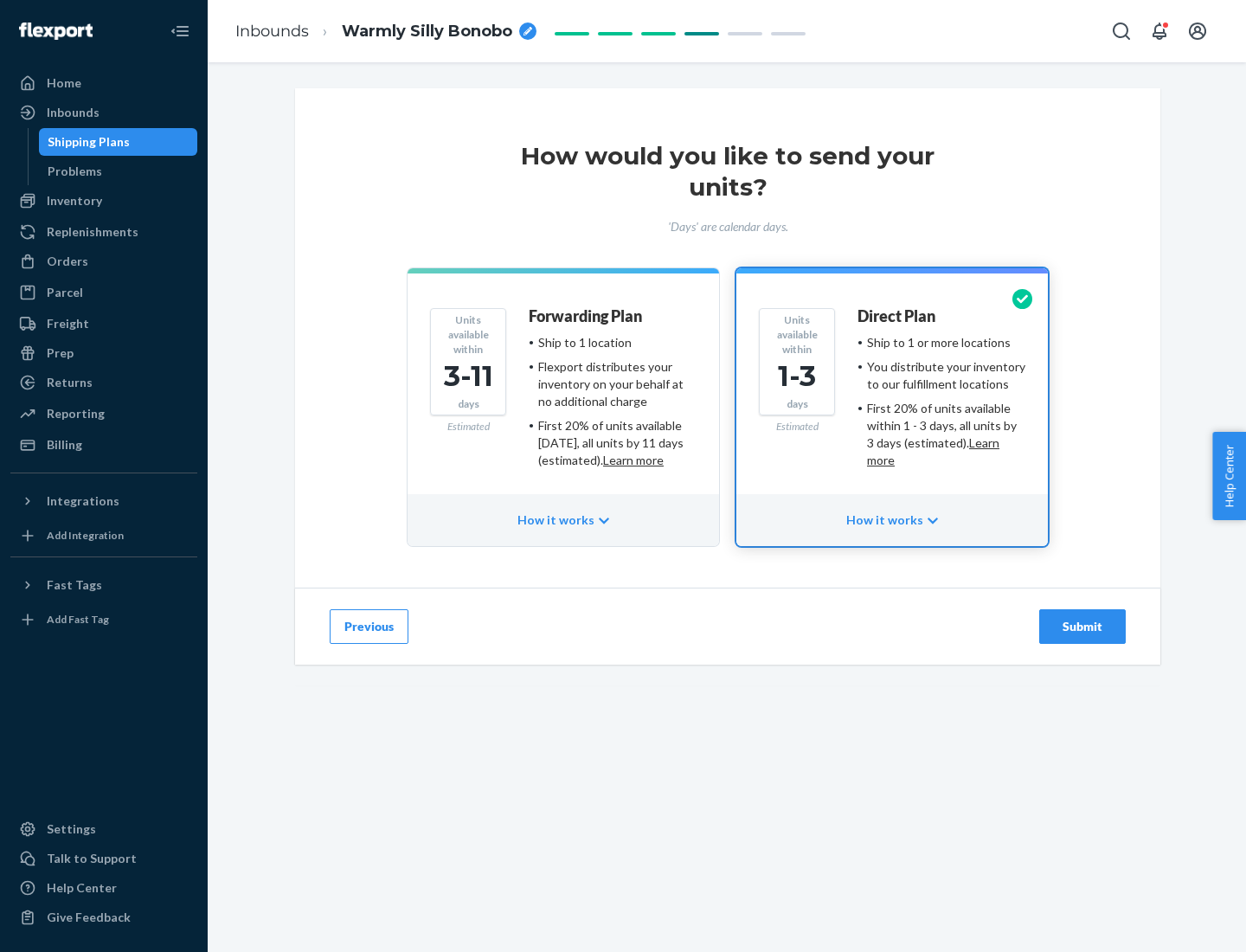
click at [1083, 627] on div "Submit" at bounding box center [1082, 627] width 57 height 18
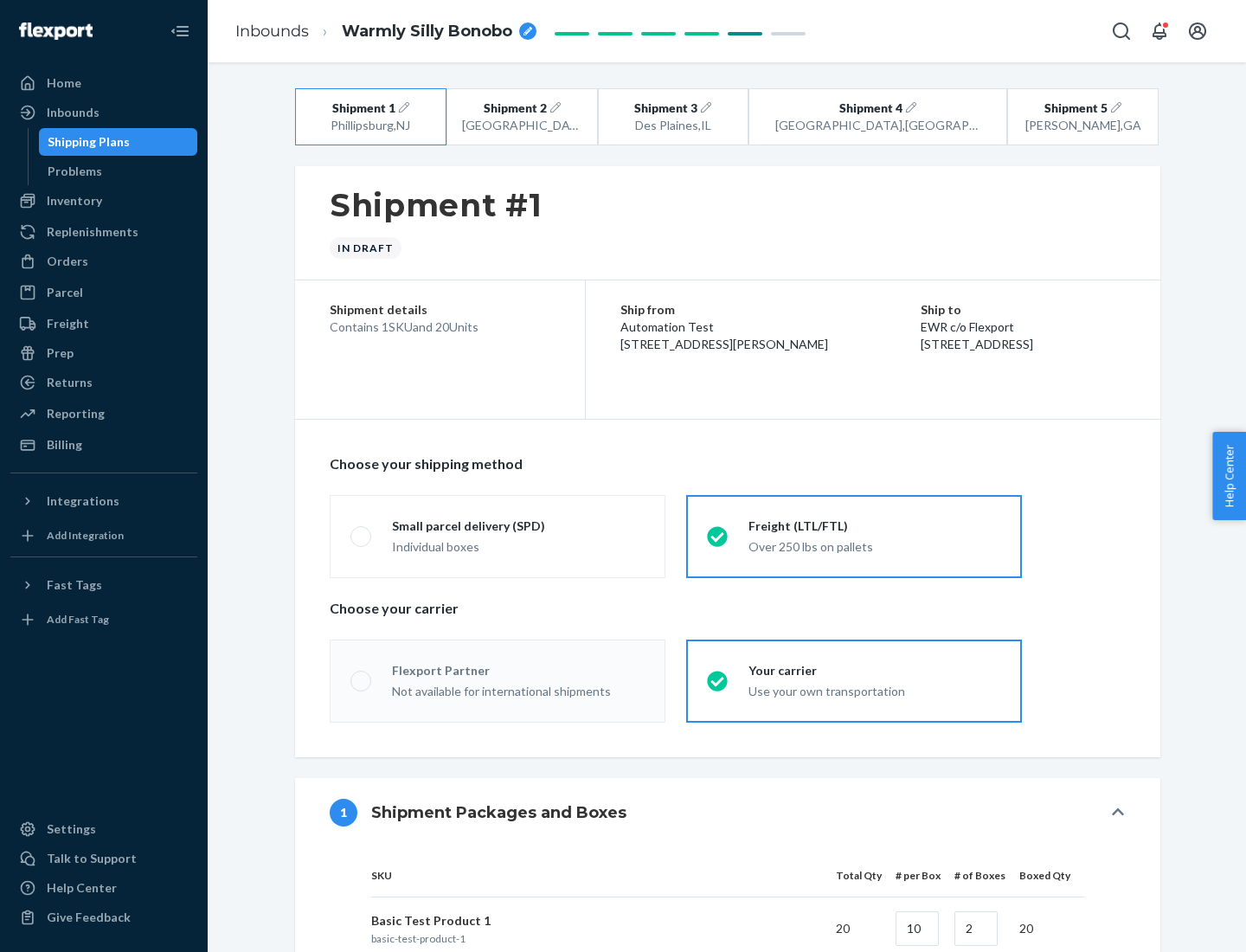
radio input "true"
radio input "false"
radio input "true"
radio input "false"
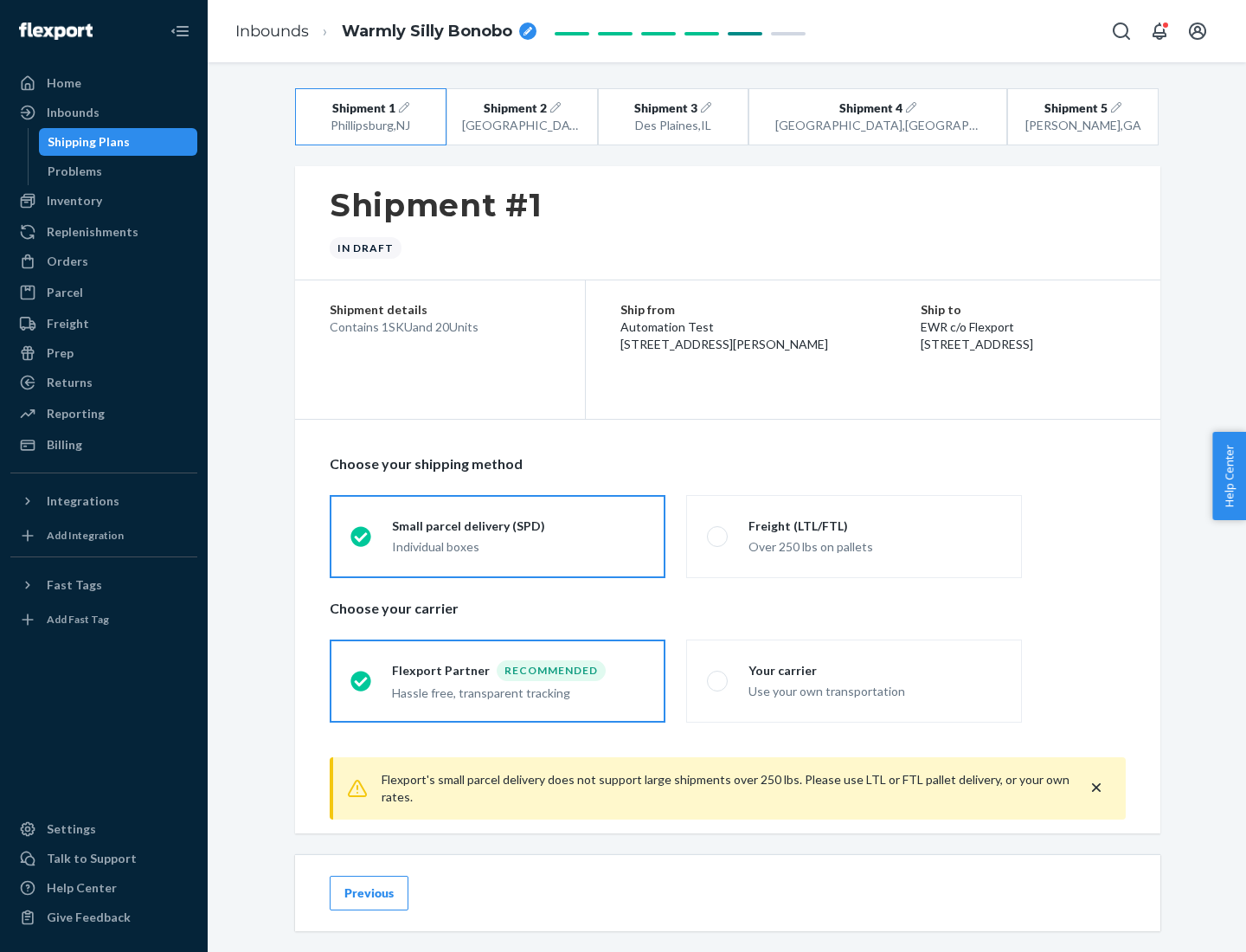
scroll to position [19, 0]
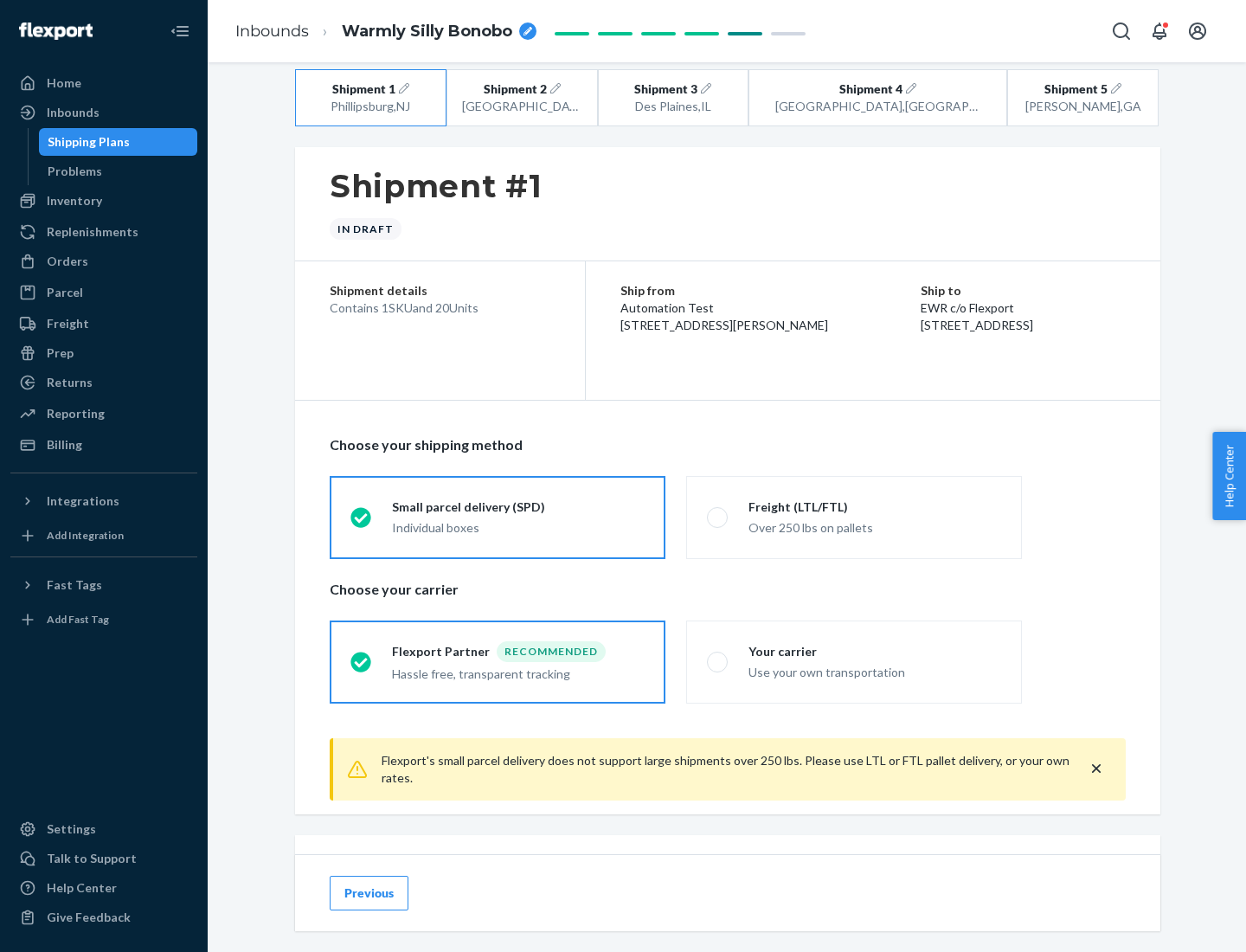
click at [875, 507] on div "Freight (LTL/FTL)" at bounding box center [874, 507] width 252 height 18
click at [718, 512] on input "Freight (LTL/FTL) Over 250 lbs on pallets" at bounding box center [712, 517] width 12 height 12
radio input "true"
radio input "false"
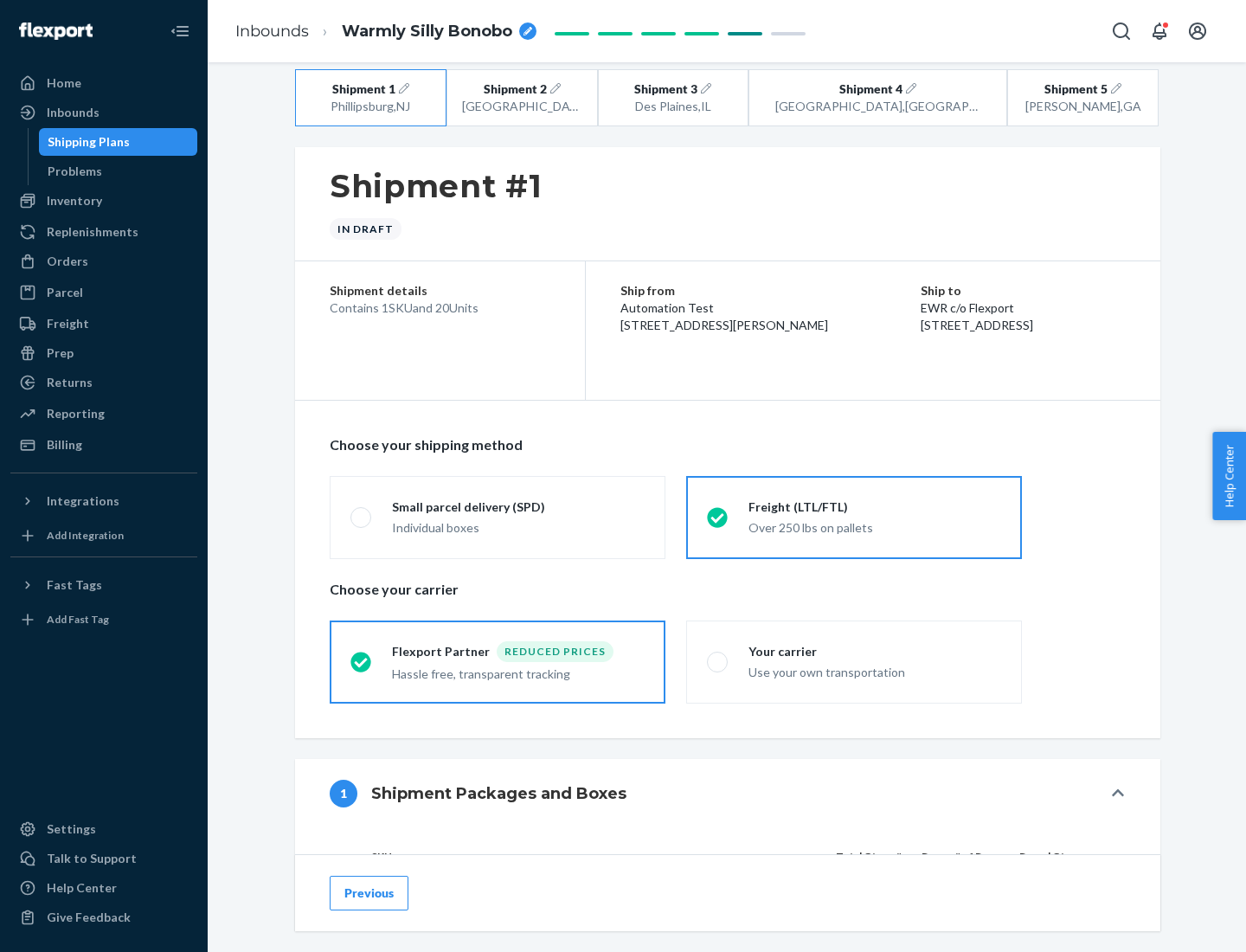
scroll to position [164, 0]
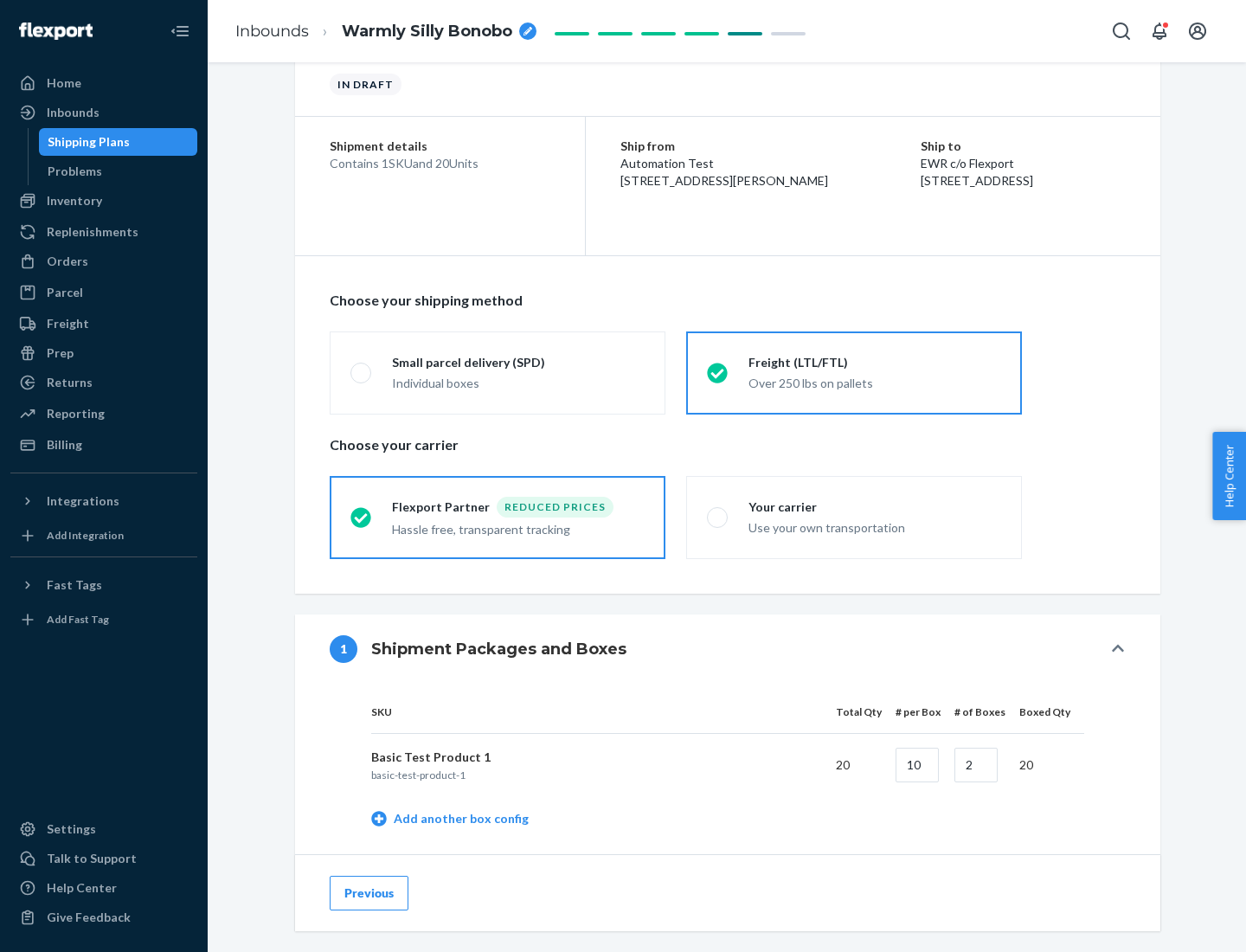
click at [875, 507] on div "Your carrier" at bounding box center [874, 507] width 252 height 18
click at [718, 512] on input "Your carrier Use your own transportation" at bounding box center [712, 517] width 12 height 12
radio input "true"
radio input "false"
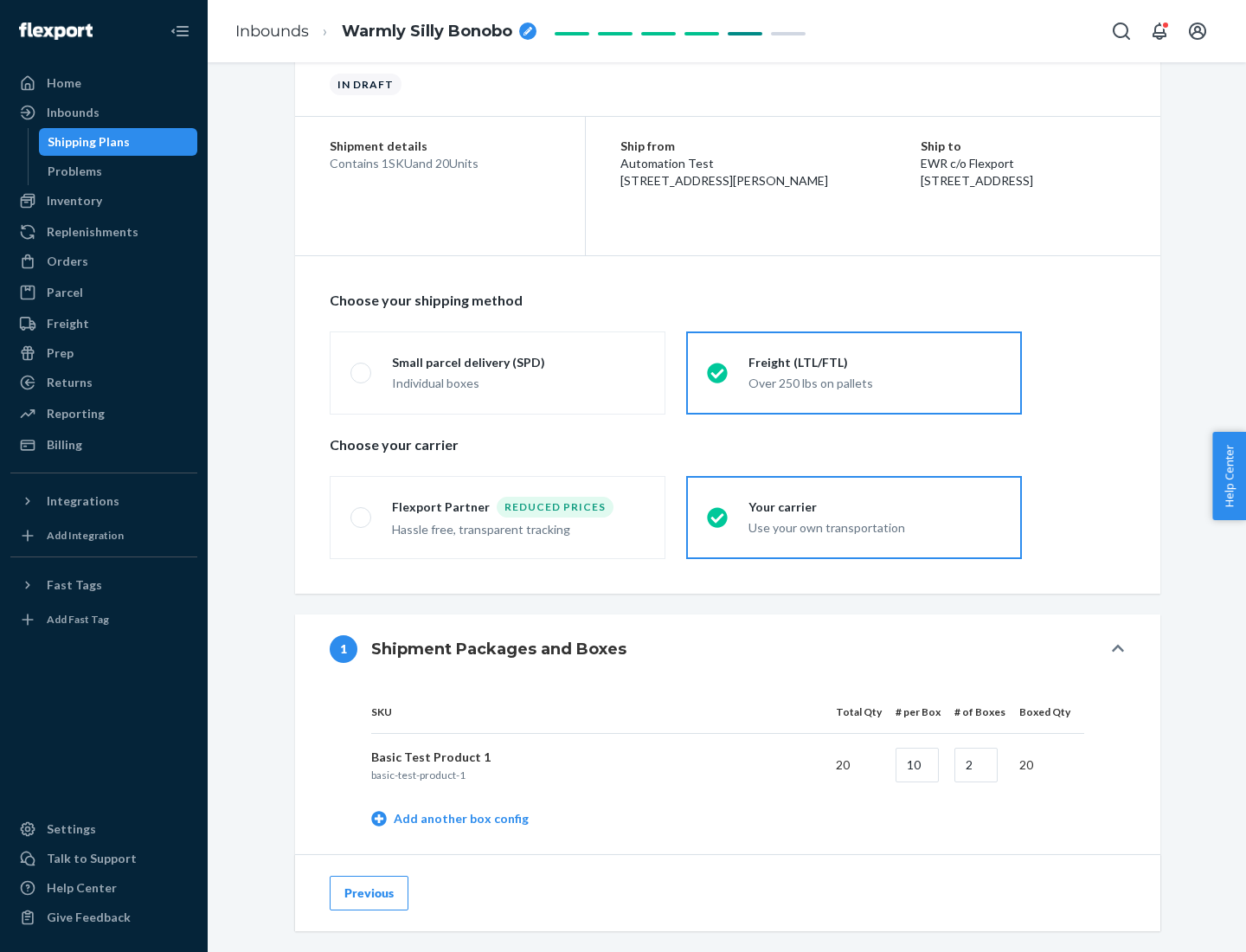
scroll to position [547, 0]
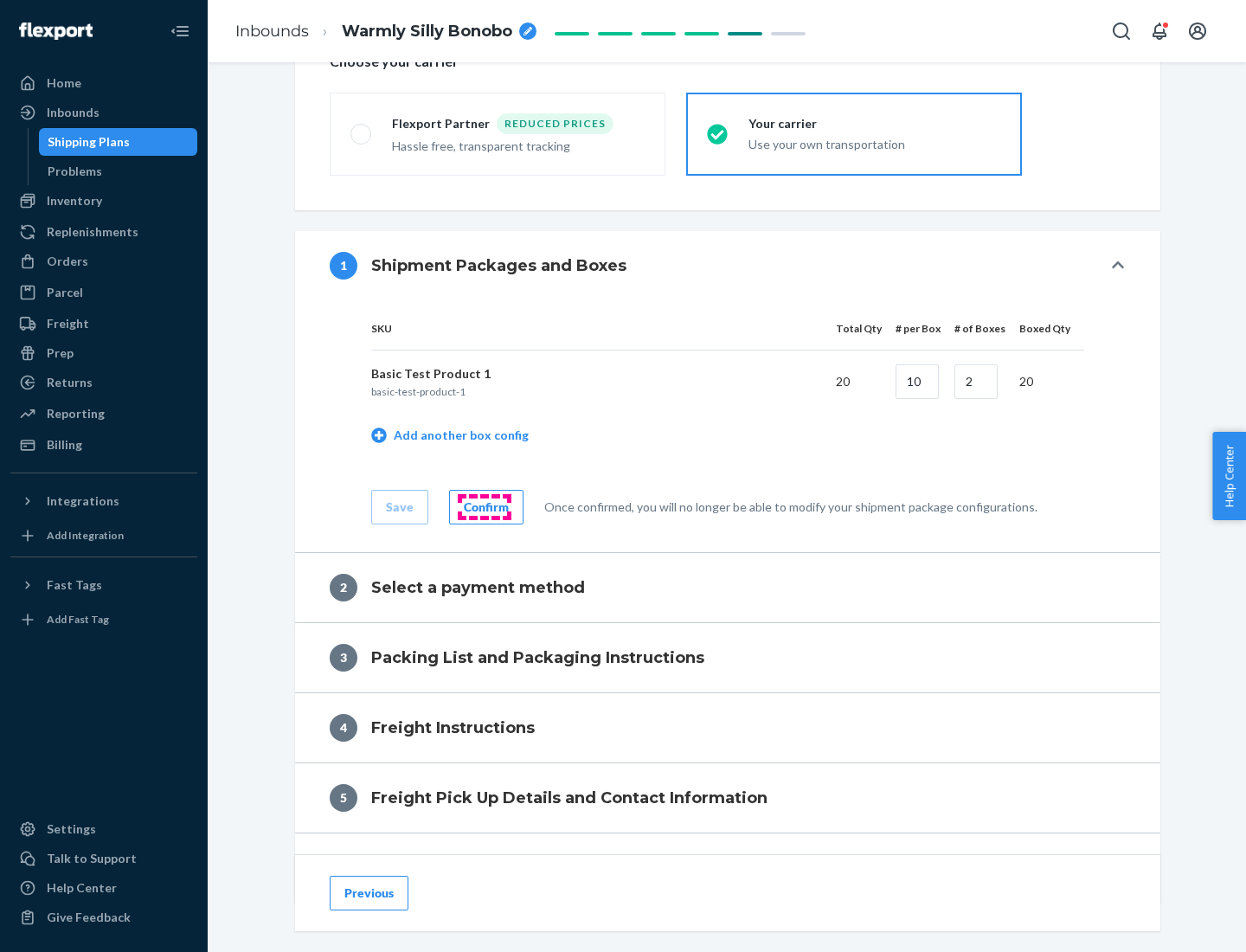
click at [484, 507] on div "Confirm" at bounding box center [486, 507] width 45 height 18
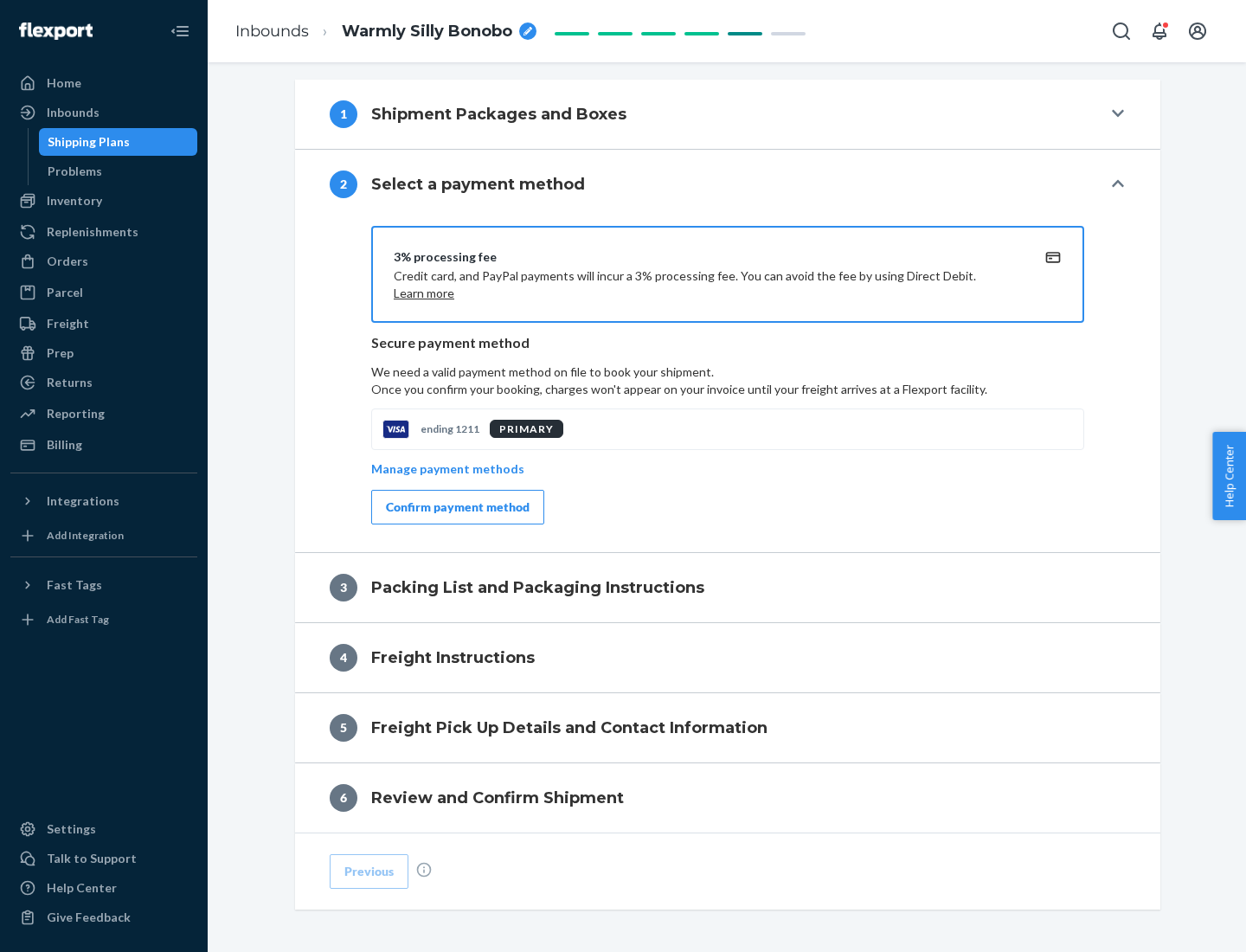
click at [456, 507] on div "Confirm payment method" at bounding box center [458, 507] width 143 height 18
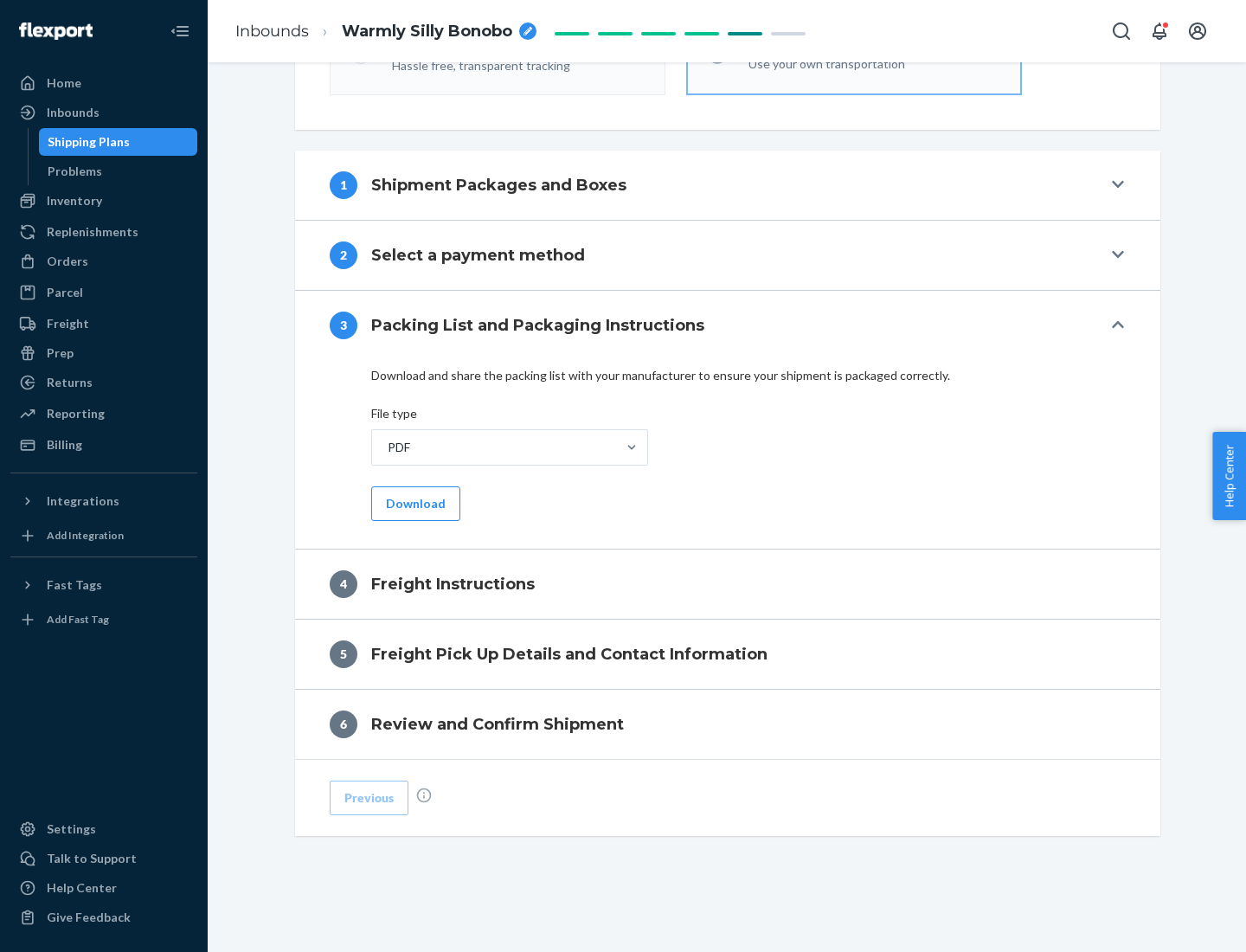
scroll to position [624, 0]
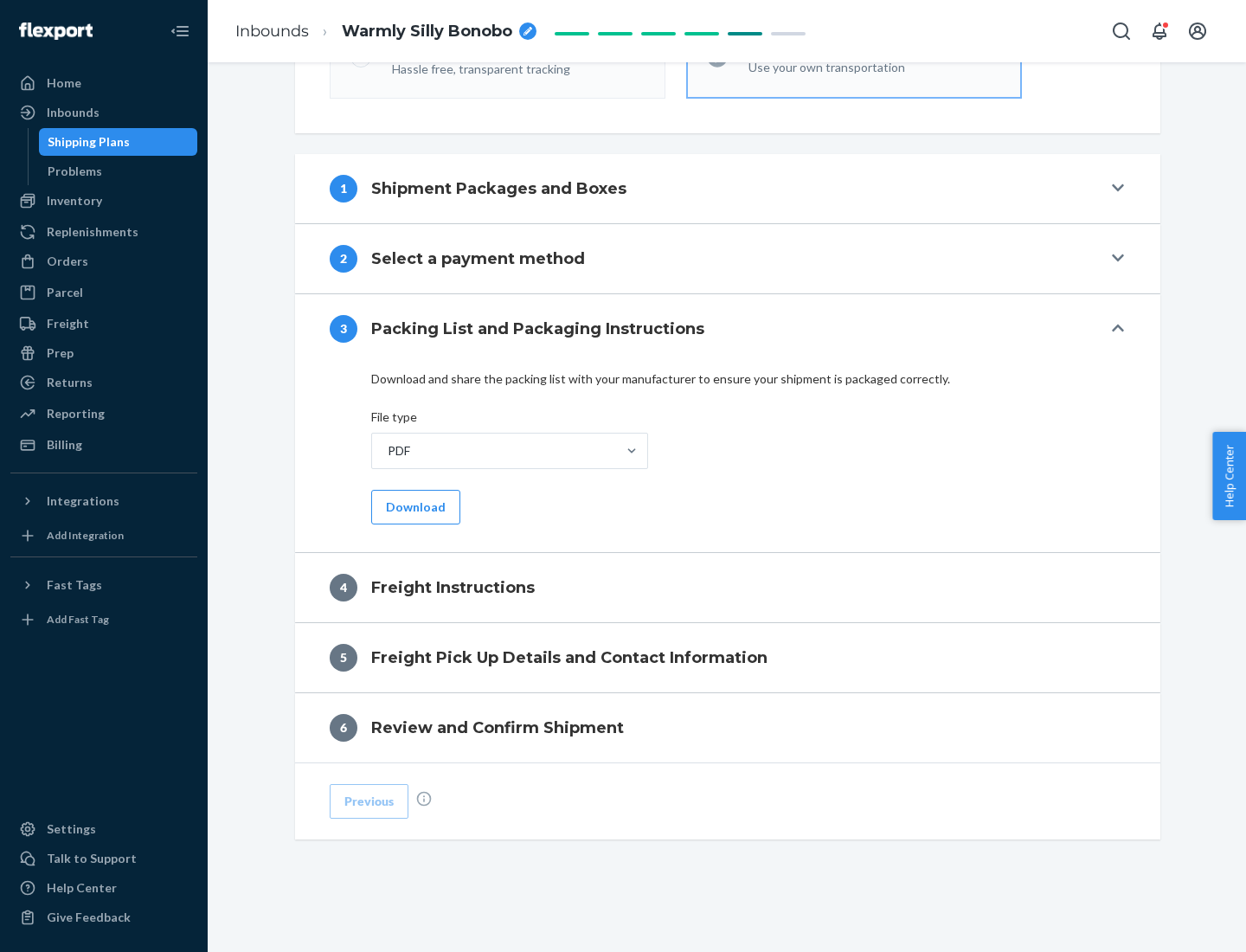
click at [414, 507] on button "Download" at bounding box center [415, 507] width 89 height 35
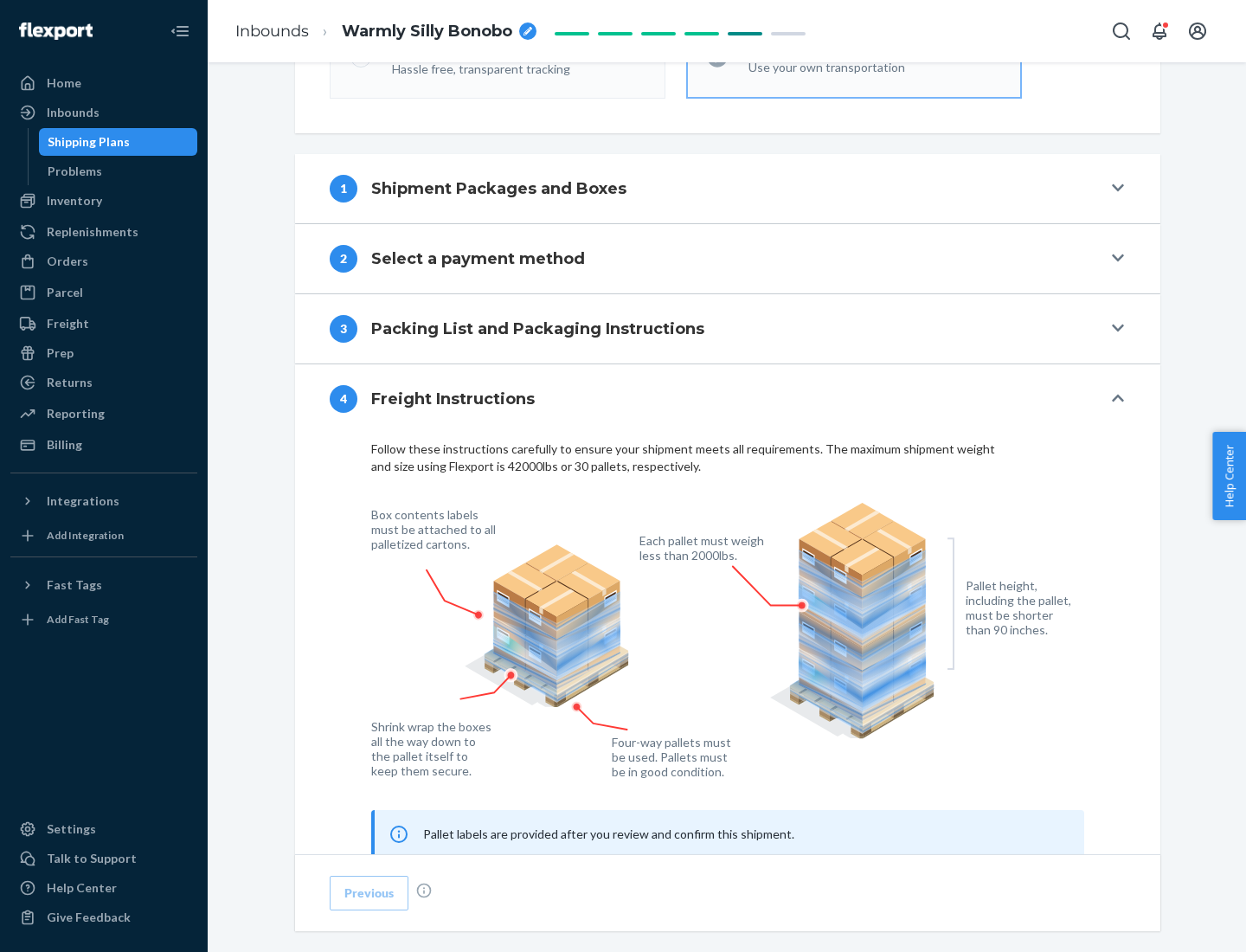
scroll to position [1046, 0]
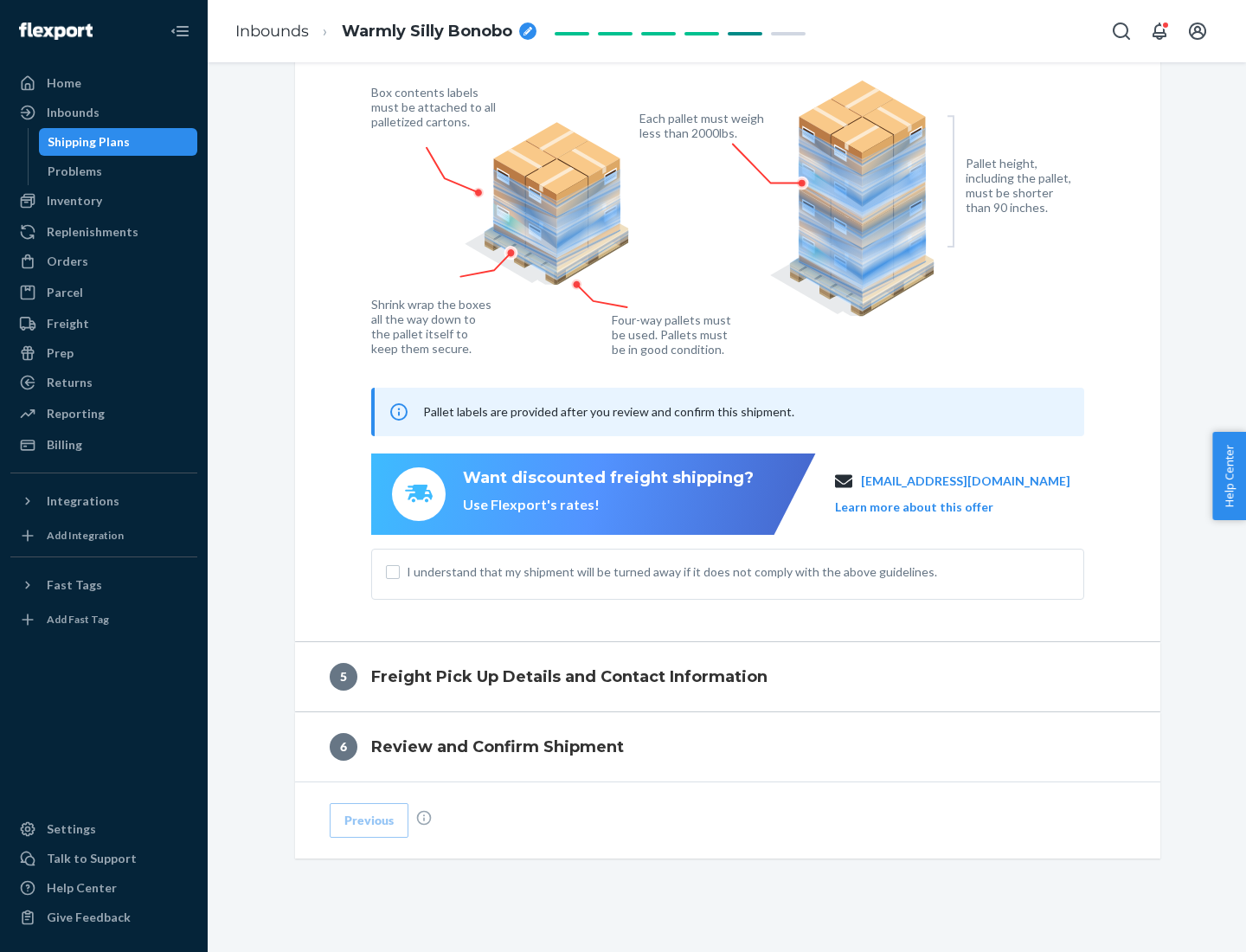
click at [935, 507] on button "Learn more about this offer" at bounding box center [914, 507] width 159 height 18
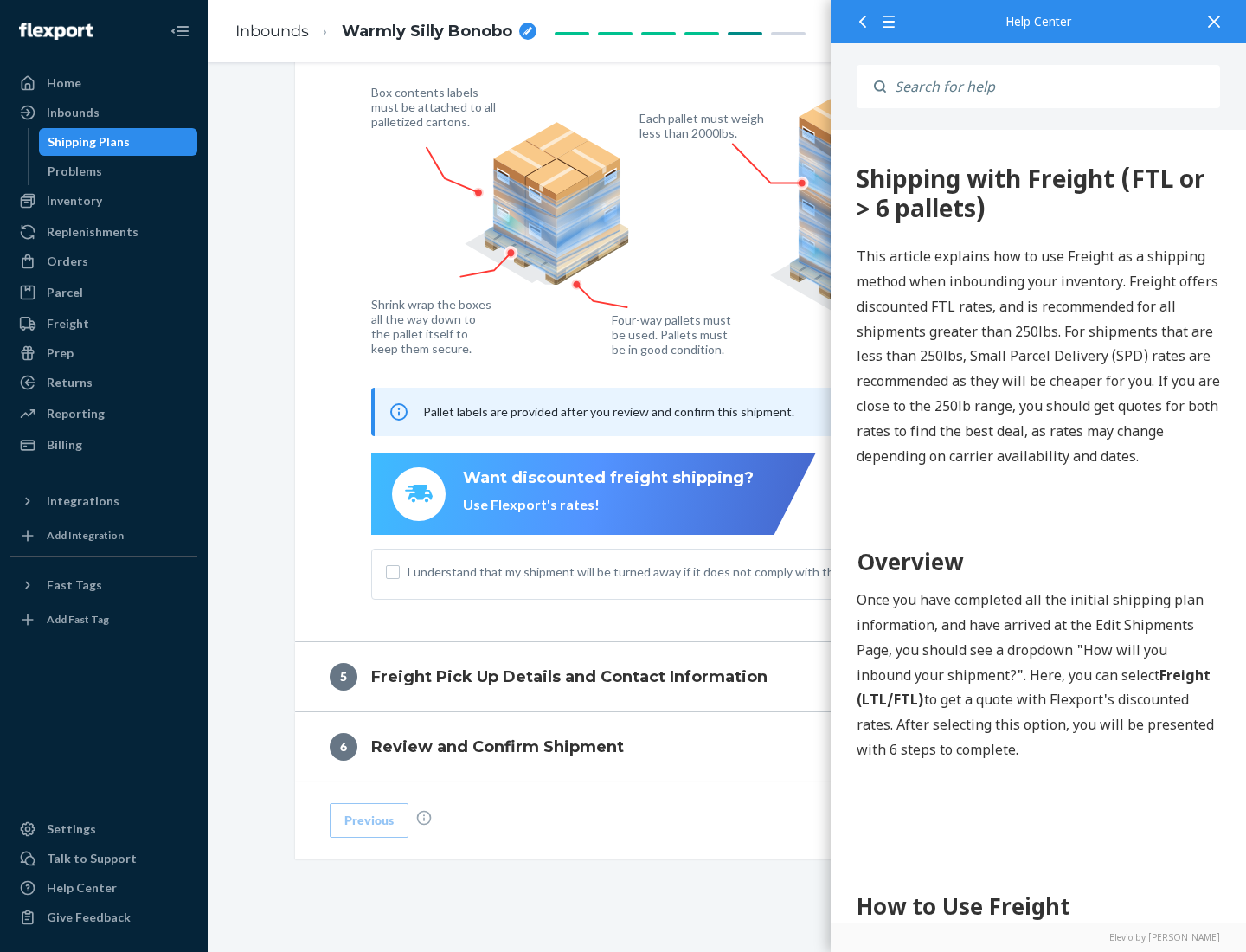
scroll to position [0, 0]
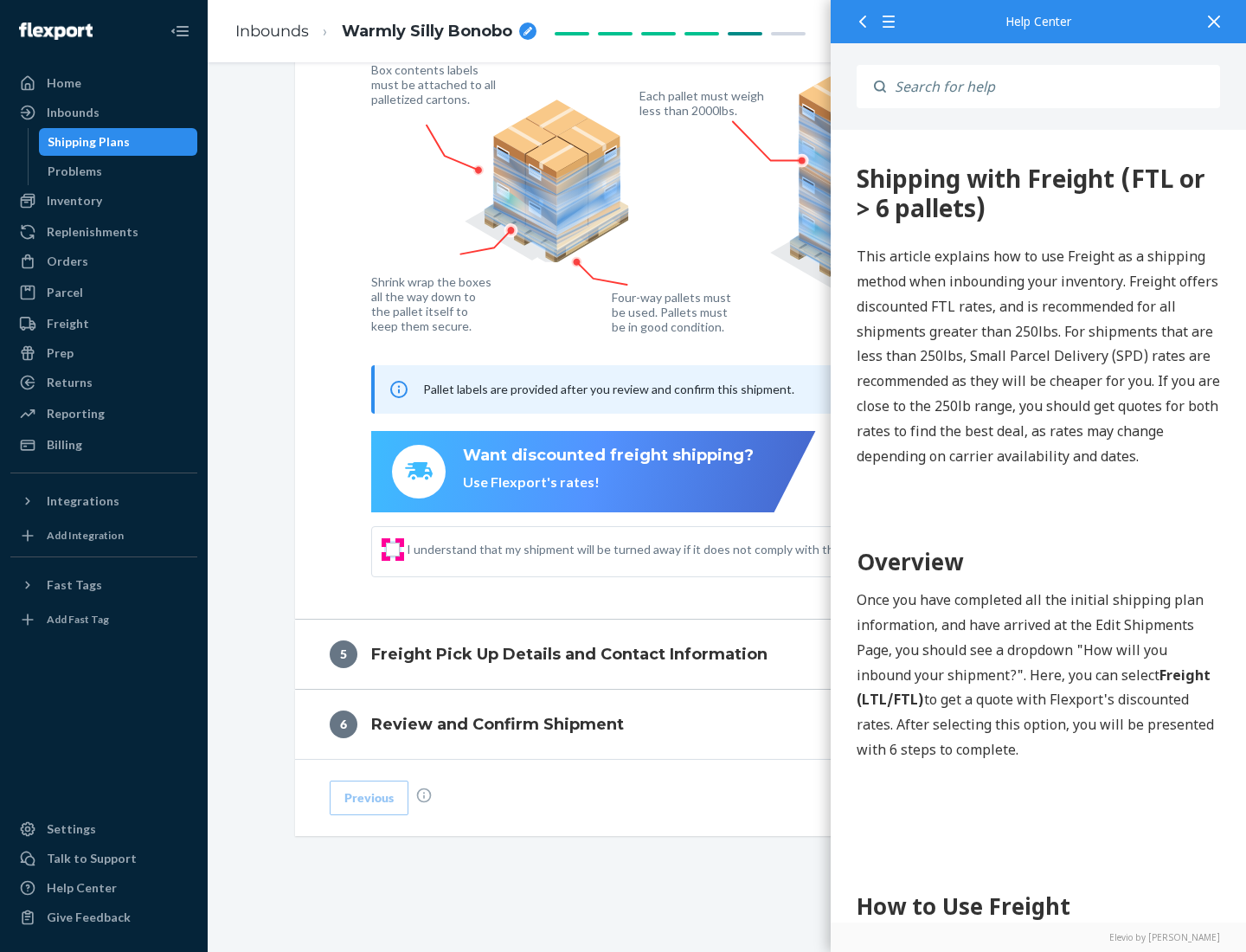
click at [393, 549] on input "I understand that my shipment will be turned away if it does not comply with th…" at bounding box center [393, 550] width 14 height 14
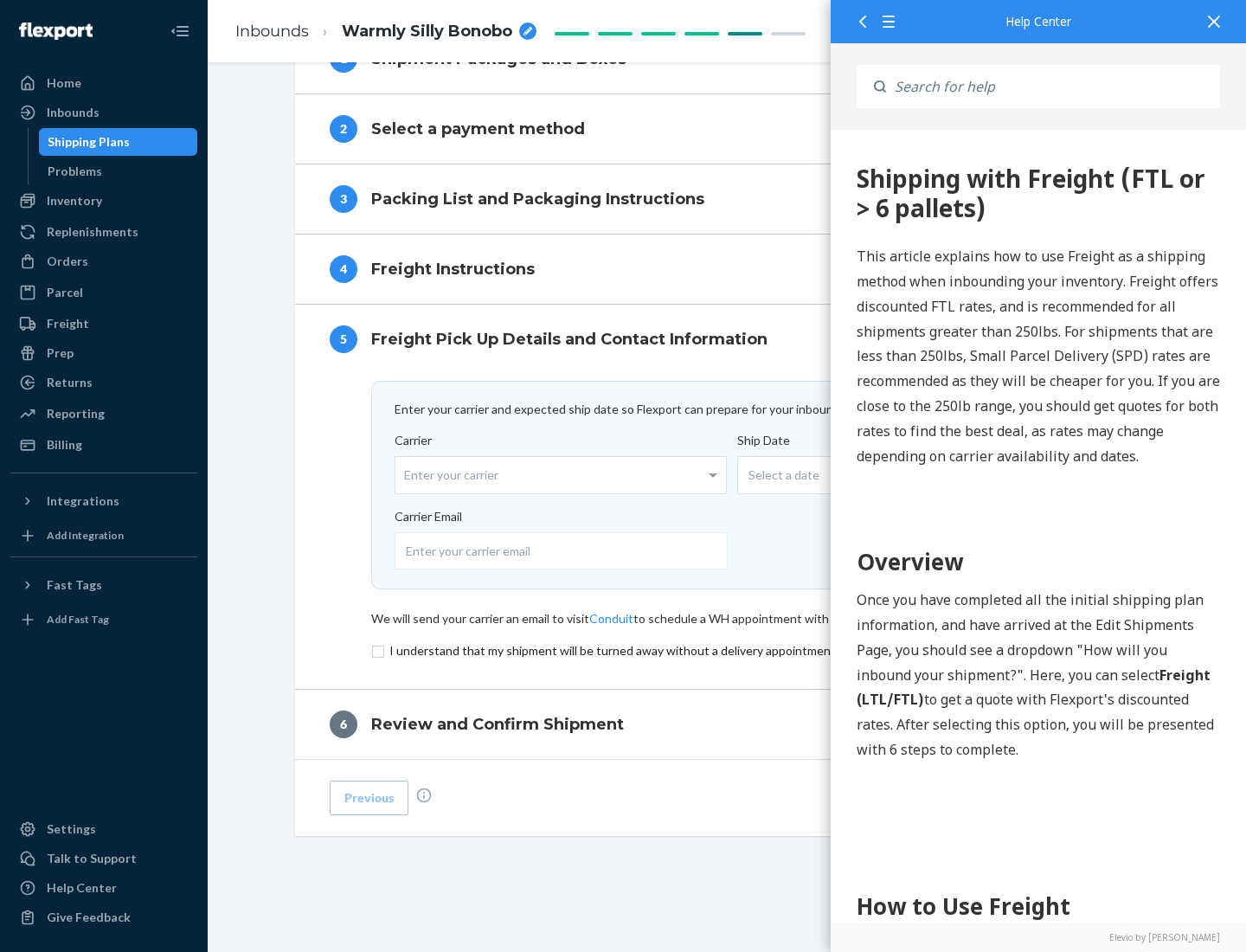
scroll to position [754, 0]
click at [728, 650] on input "checkbox" at bounding box center [727, 650] width 713 height 20
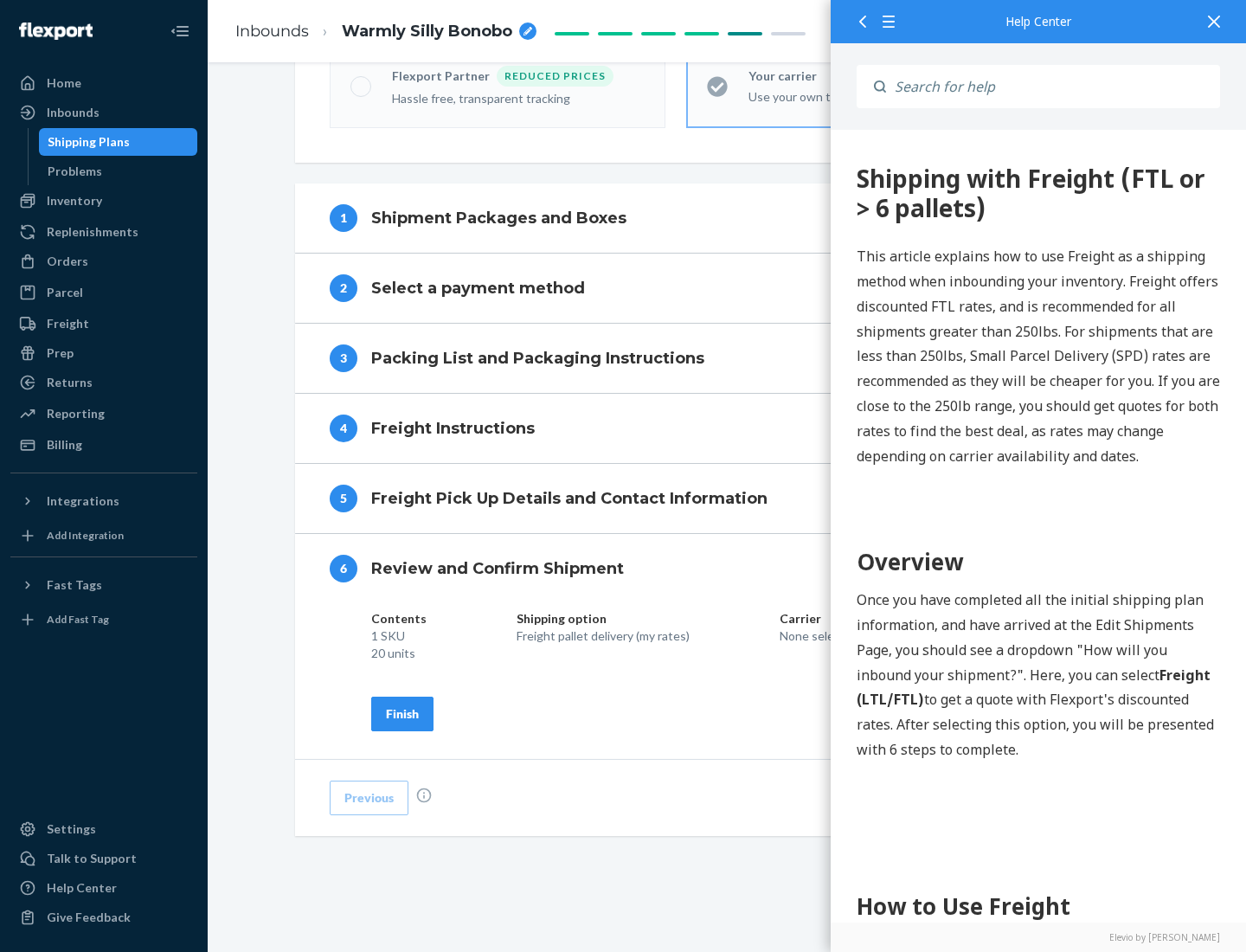
scroll to position [594, 0]
click at [402, 713] on div "Finish" at bounding box center [402, 714] width 33 height 18
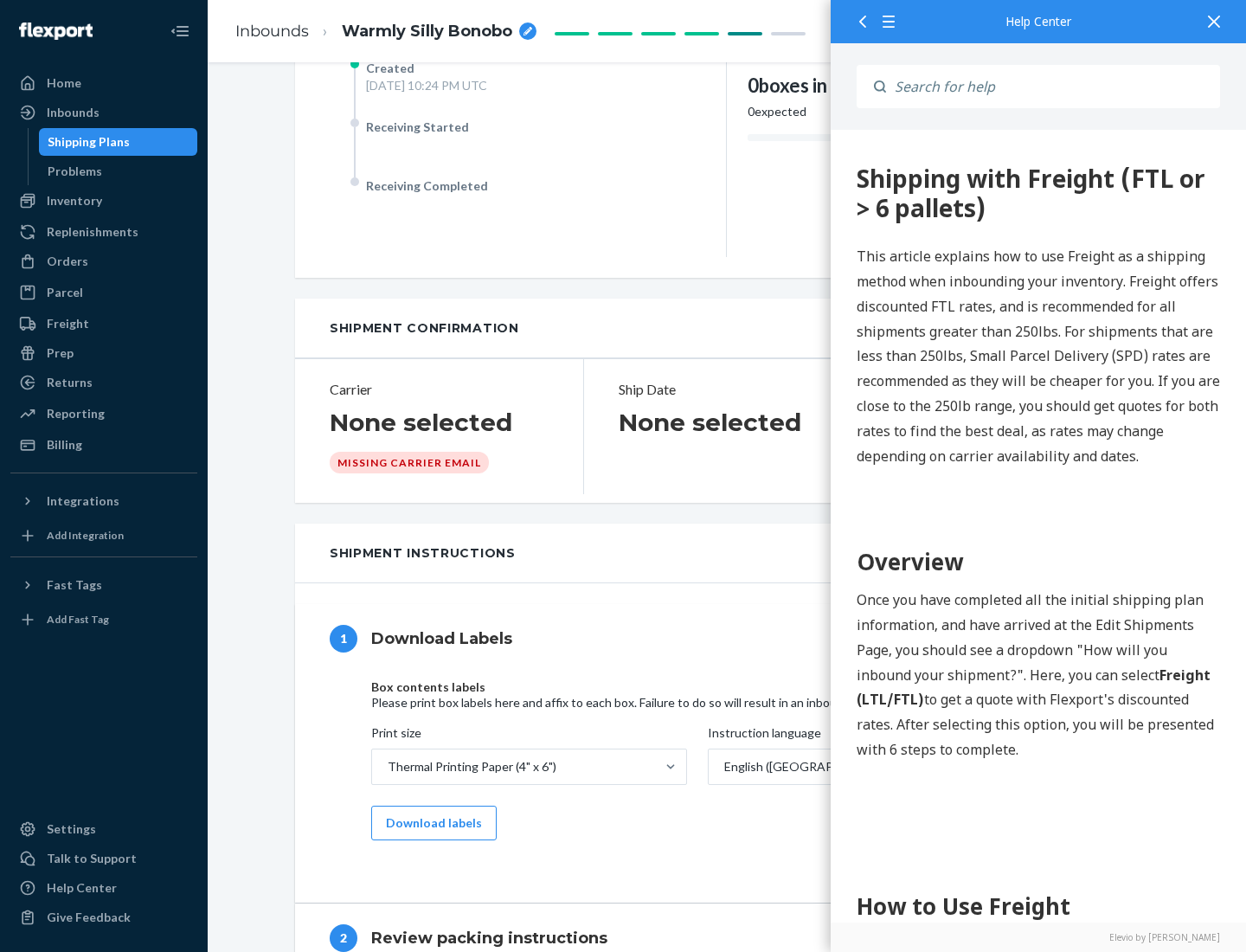
scroll to position [0, 0]
